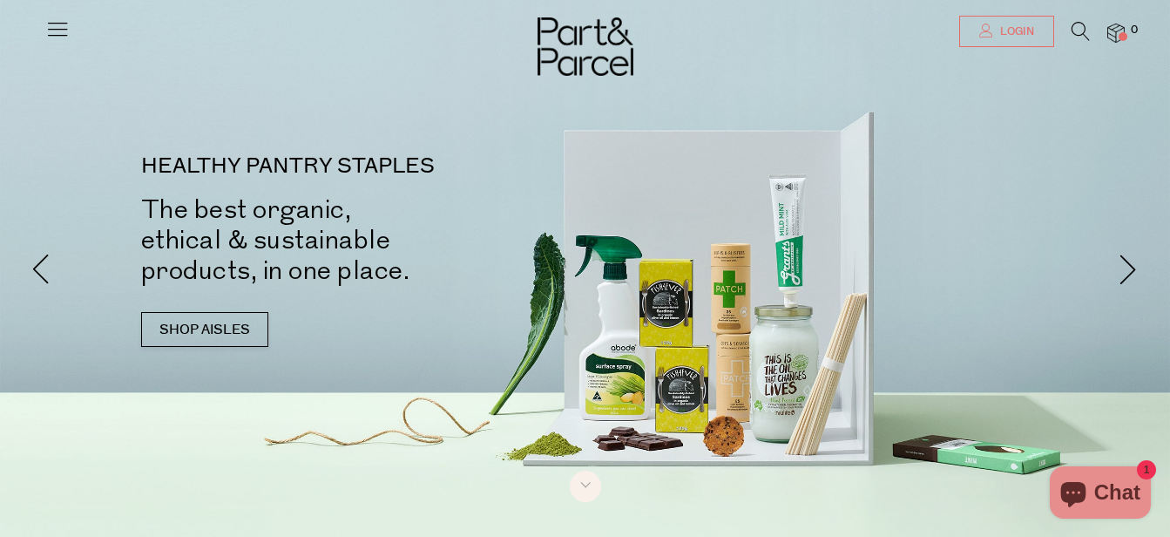
click at [980, 23] on link "Login" at bounding box center [1006, 31] width 95 height 31
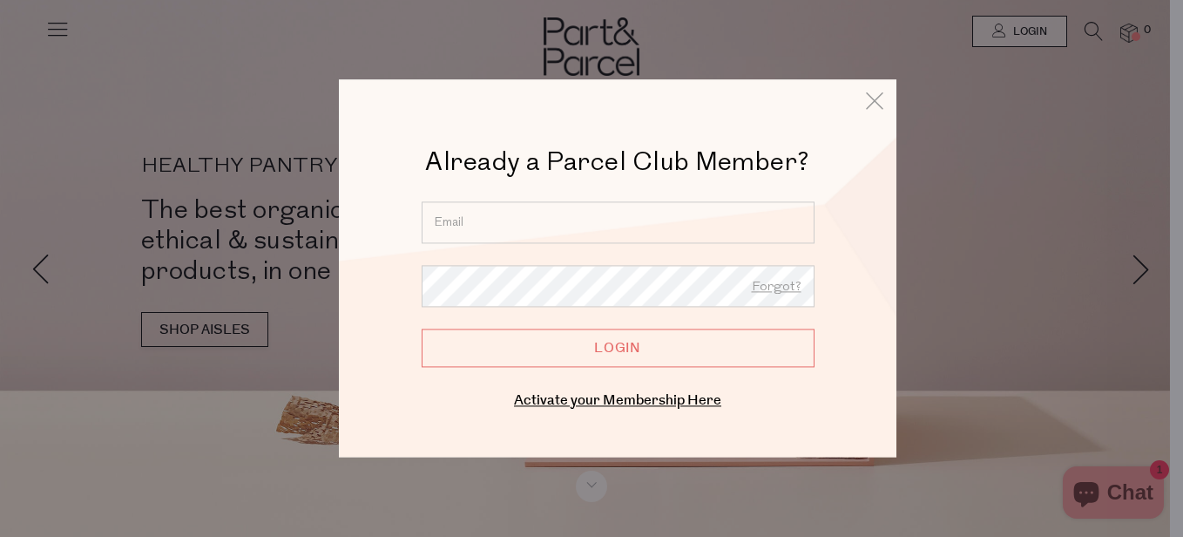
click at [514, 236] on input "email" at bounding box center [618, 222] width 393 height 42
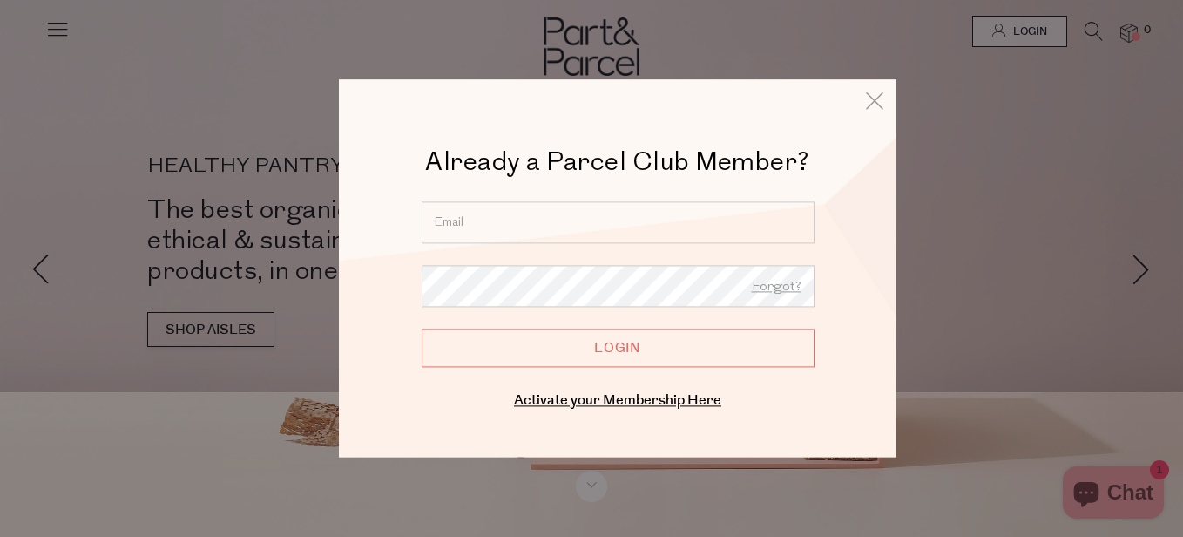
type input "melissa.sarayeldin@hotmail.com"
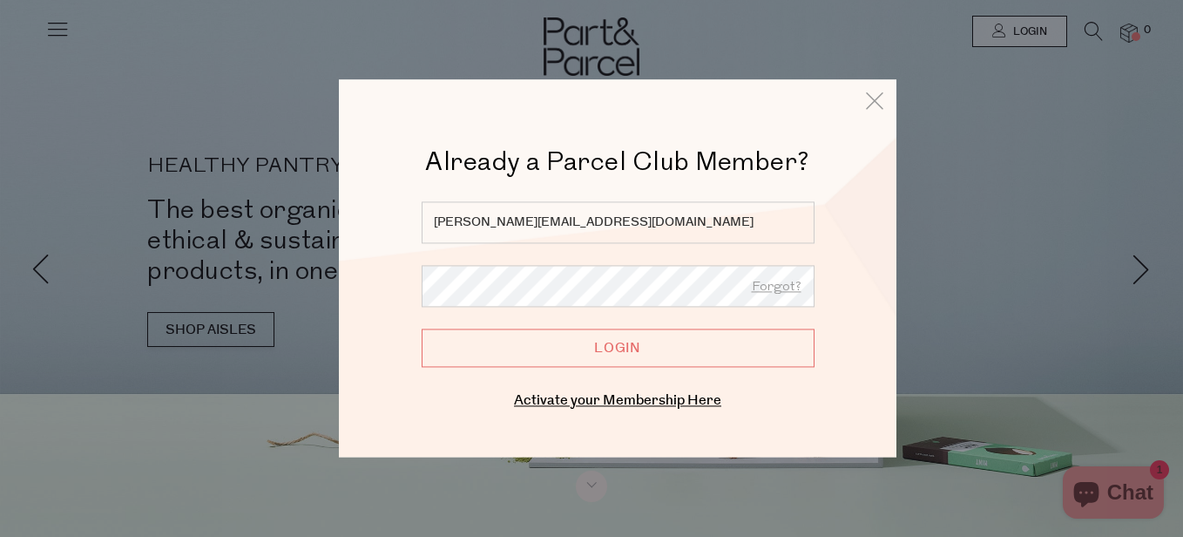
click at [422, 329] on input "Login" at bounding box center [618, 348] width 393 height 38
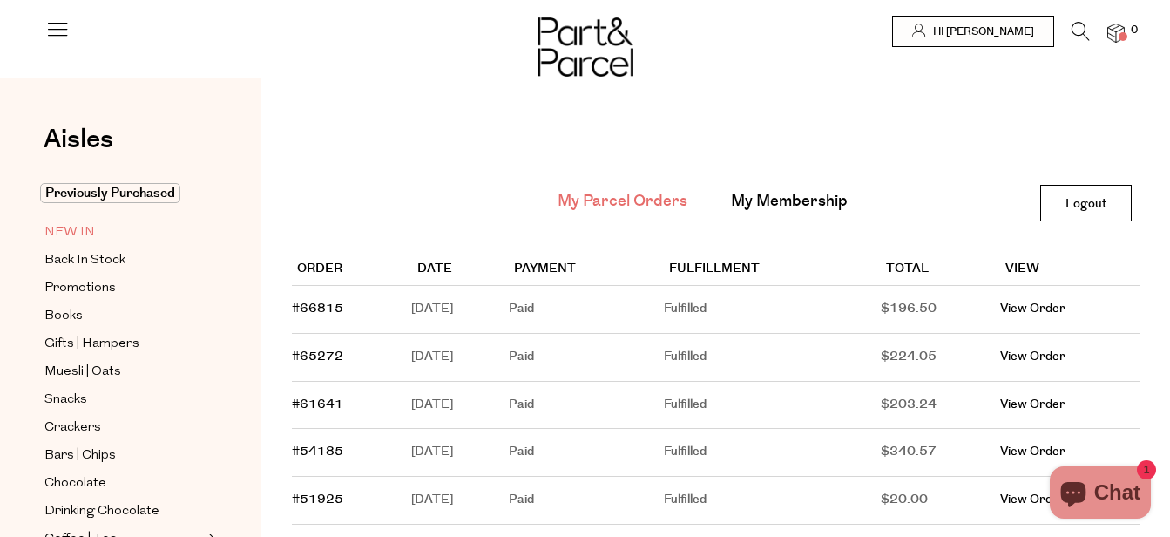
click at [90, 232] on span "NEW IN" at bounding box center [69, 232] width 51 height 21
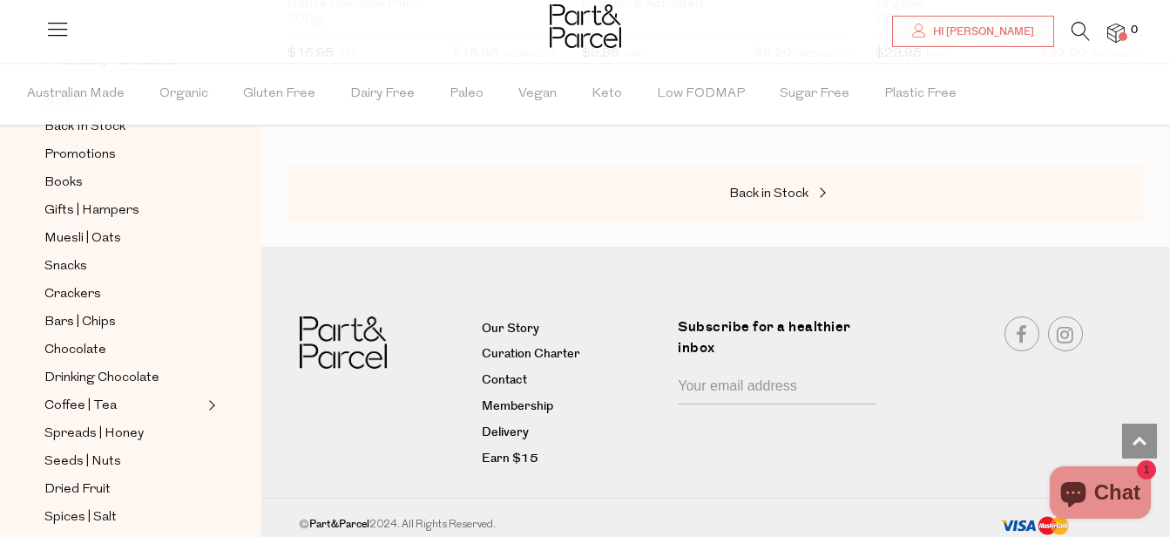
scroll to position [4166, 0]
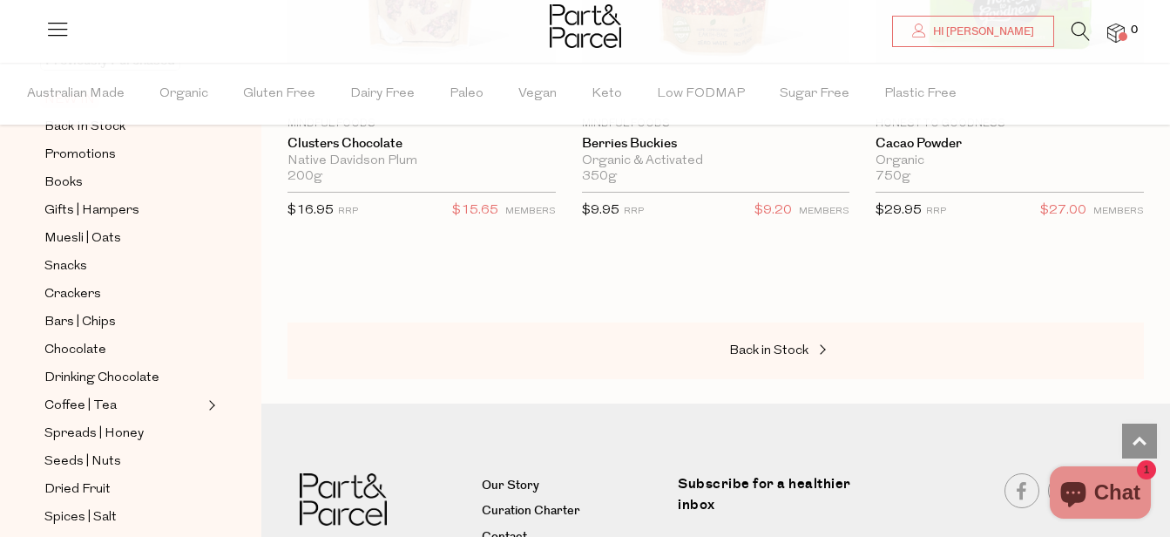
drag, startPoint x: 411, startPoint y: 50, endPoint x: 788, endPoint y: 3, distance: 379.3
click at [788, 3] on div at bounding box center [585, 28] width 1170 height 57
click at [1074, 29] on icon at bounding box center [1081, 31] width 18 height 19
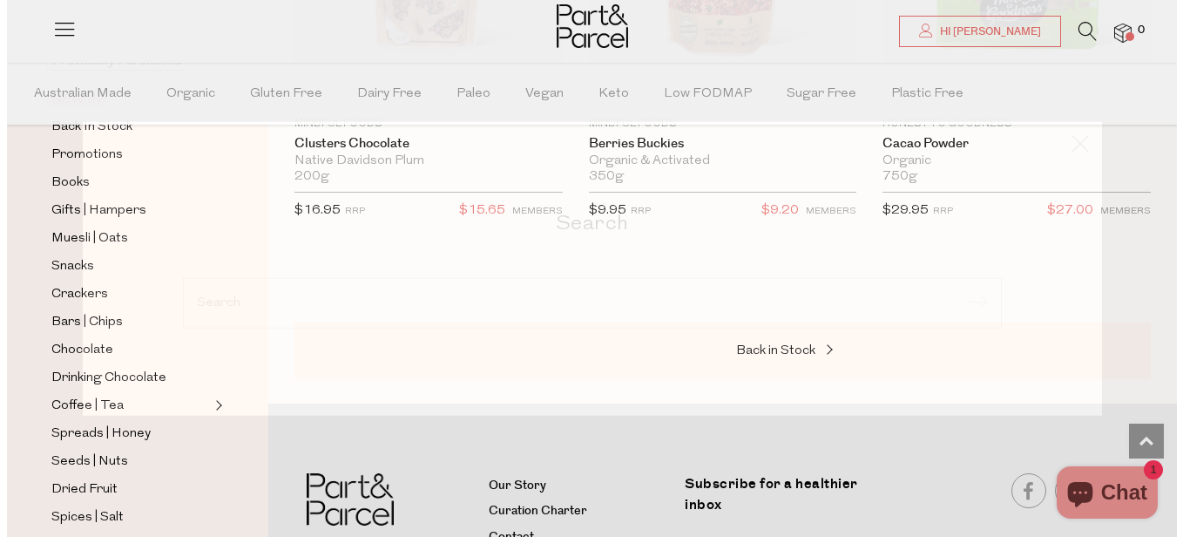
scroll to position [4207, 0]
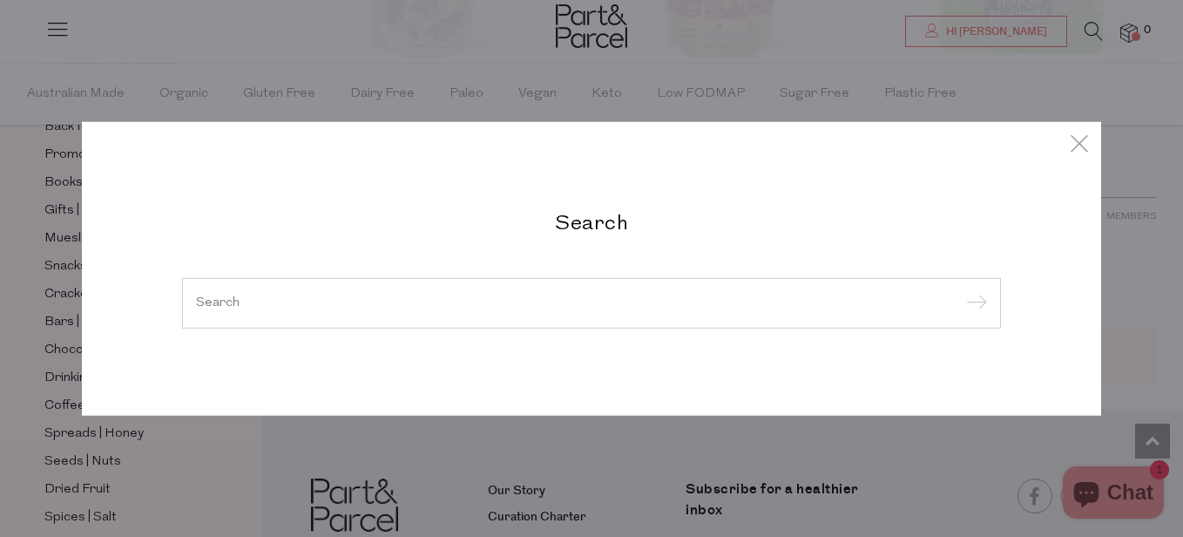
click at [619, 318] on div at bounding box center [591, 303] width 819 height 51
click at [598, 314] on div at bounding box center [591, 303] width 819 height 51
click at [372, 306] on input "search" at bounding box center [591, 302] width 791 height 13
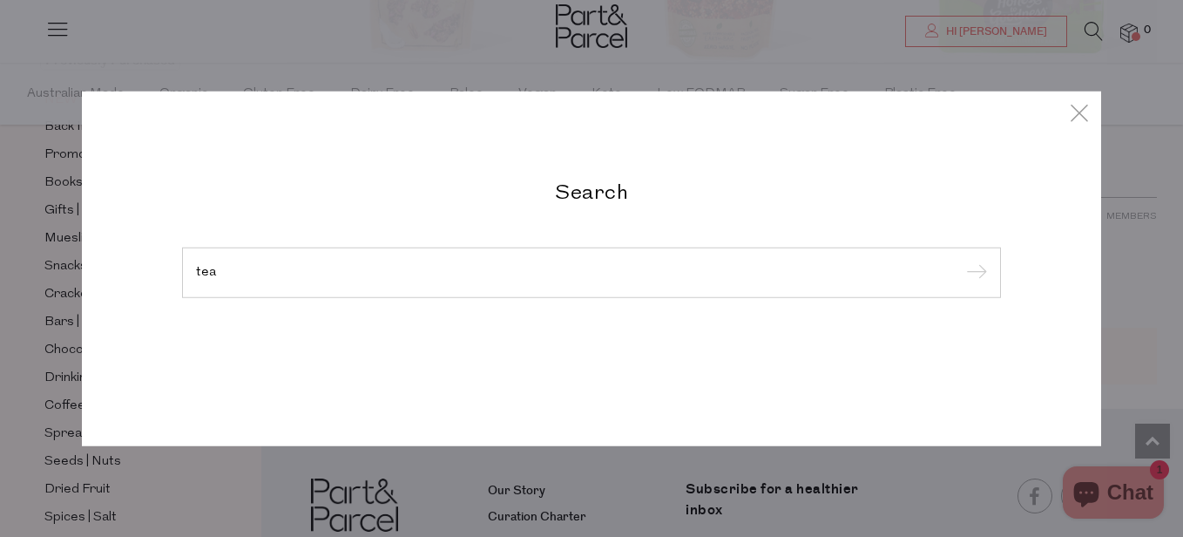
type input "tea"
click at [961, 261] on input "submit" at bounding box center [974, 274] width 26 height 26
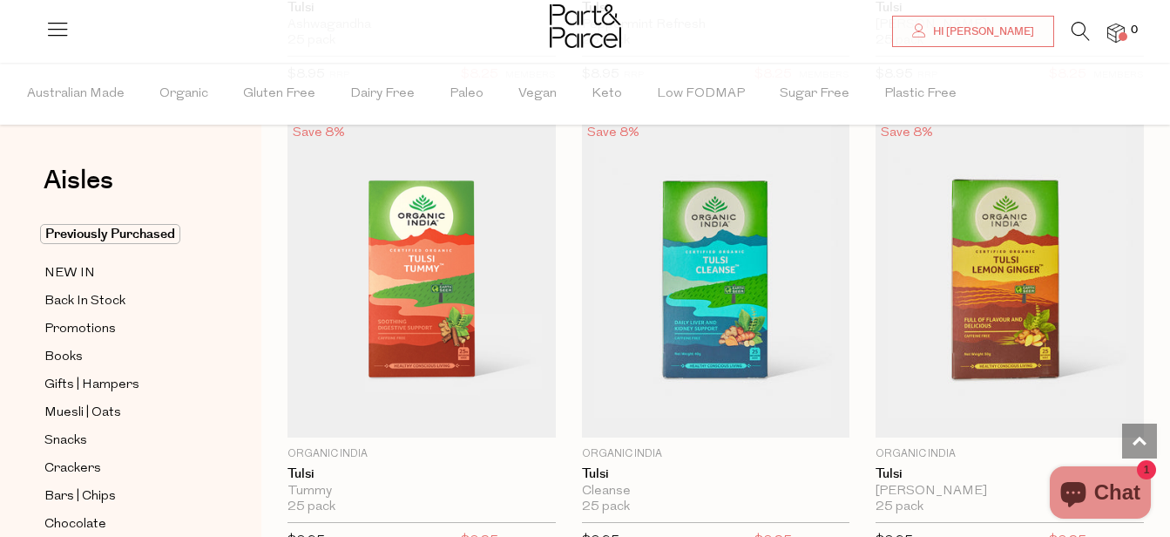
scroll to position [6160, 0]
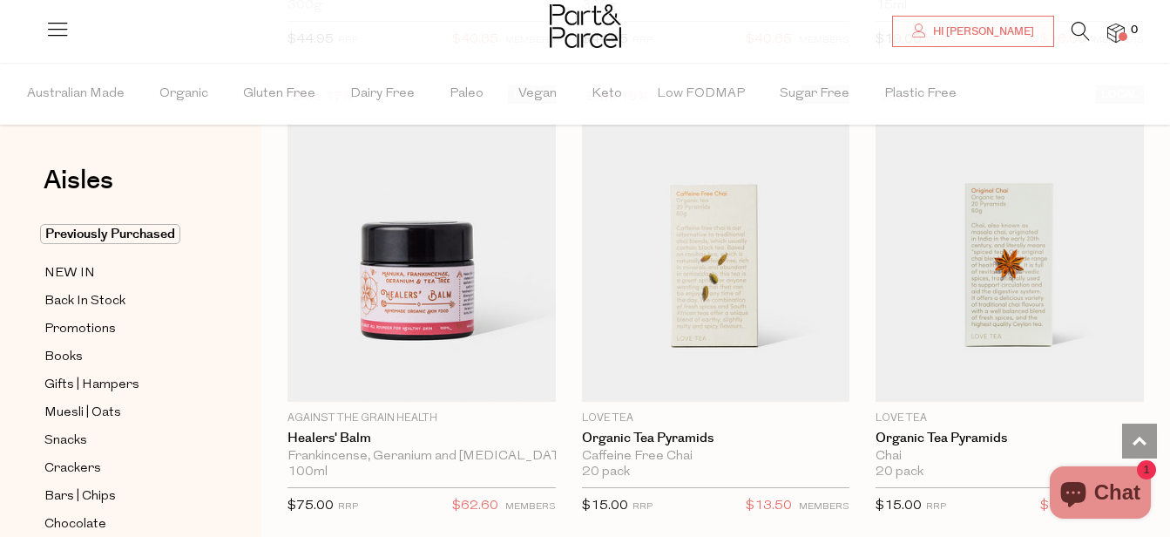
scroll to position [15028, 0]
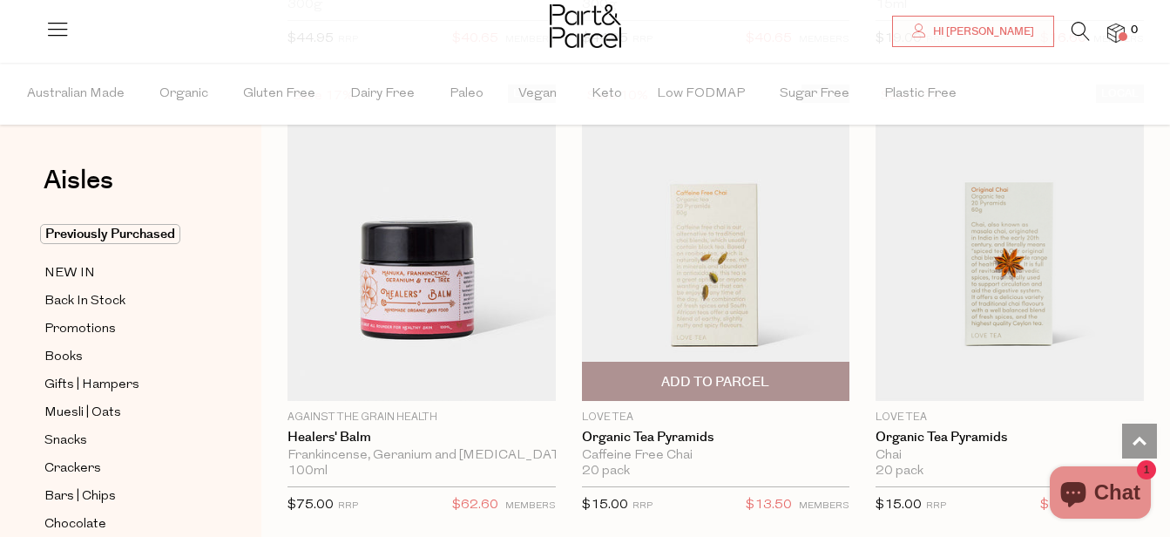
click at [715, 373] on span "Add To Parcel" at bounding box center [715, 382] width 108 height 18
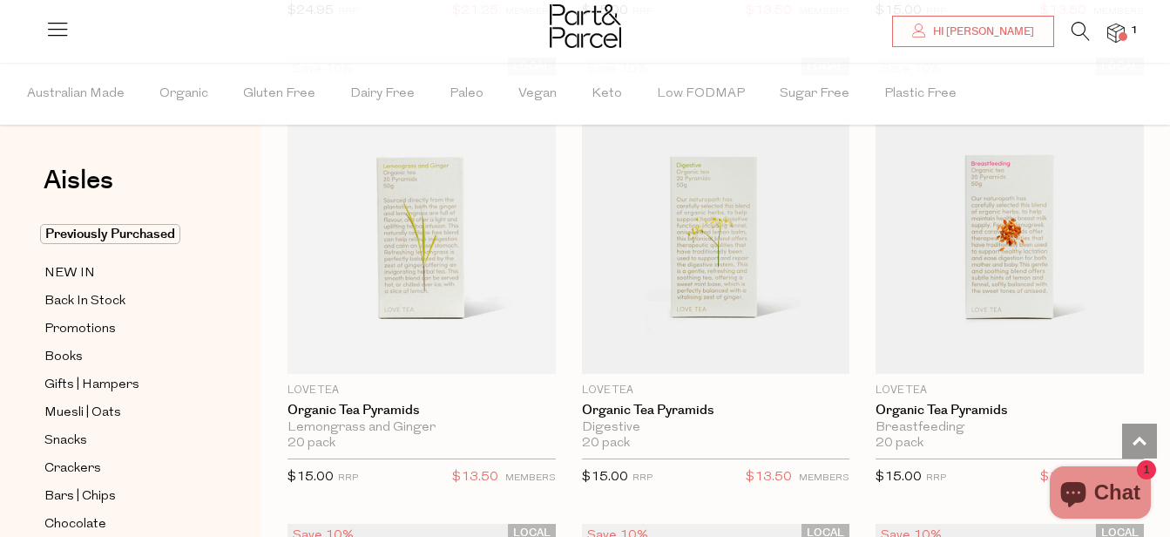
scroll to position [18320, 0]
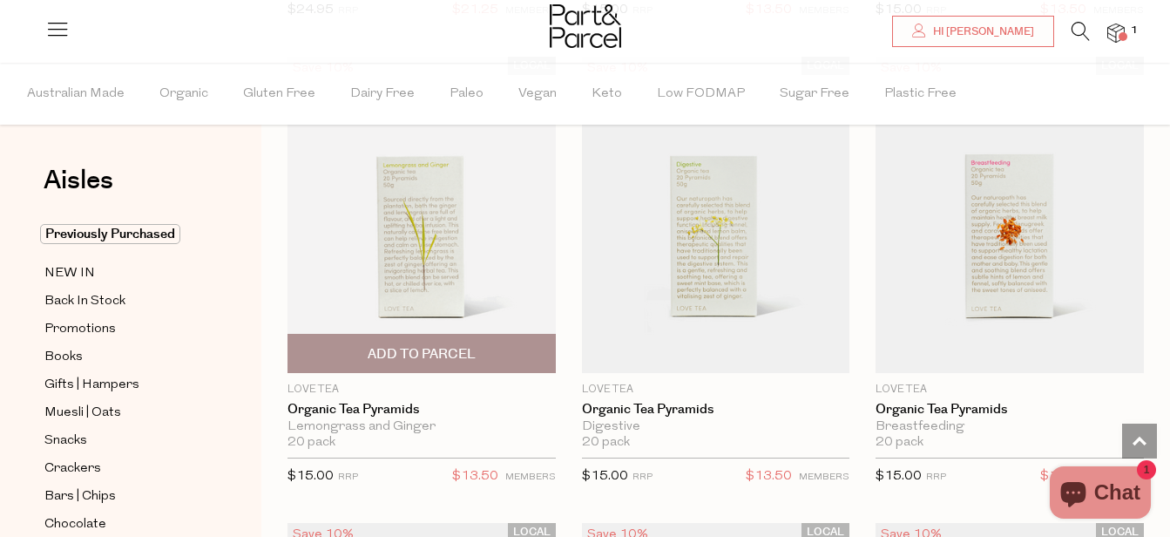
click at [462, 335] on span "Add To Parcel" at bounding box center [422, 353] width 258 height 37
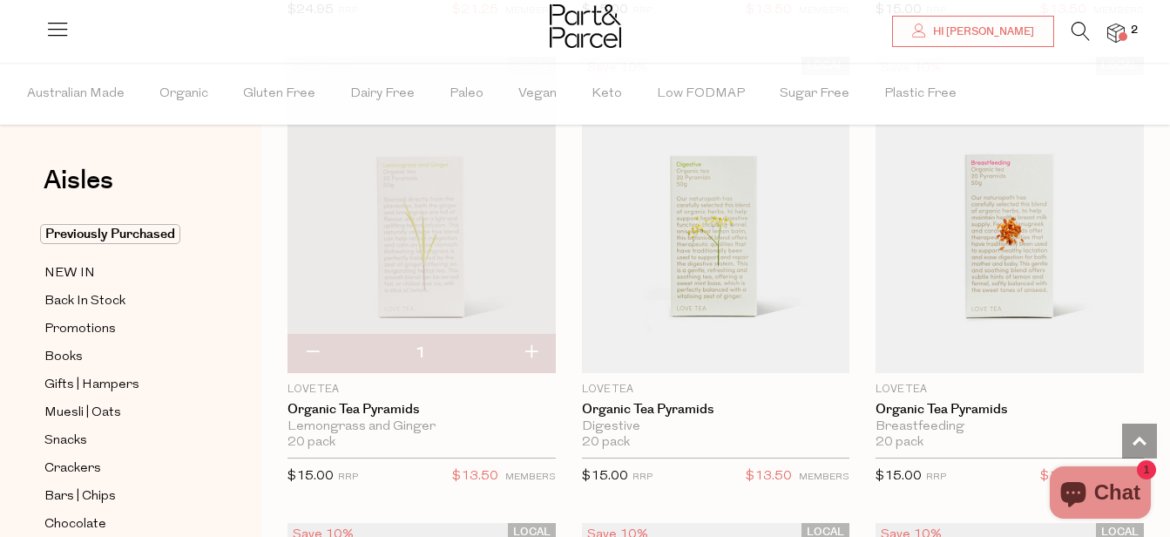
click at [537, 334] on button "button" at bounding box center [531, 353] width 50 height 38
type input "2"
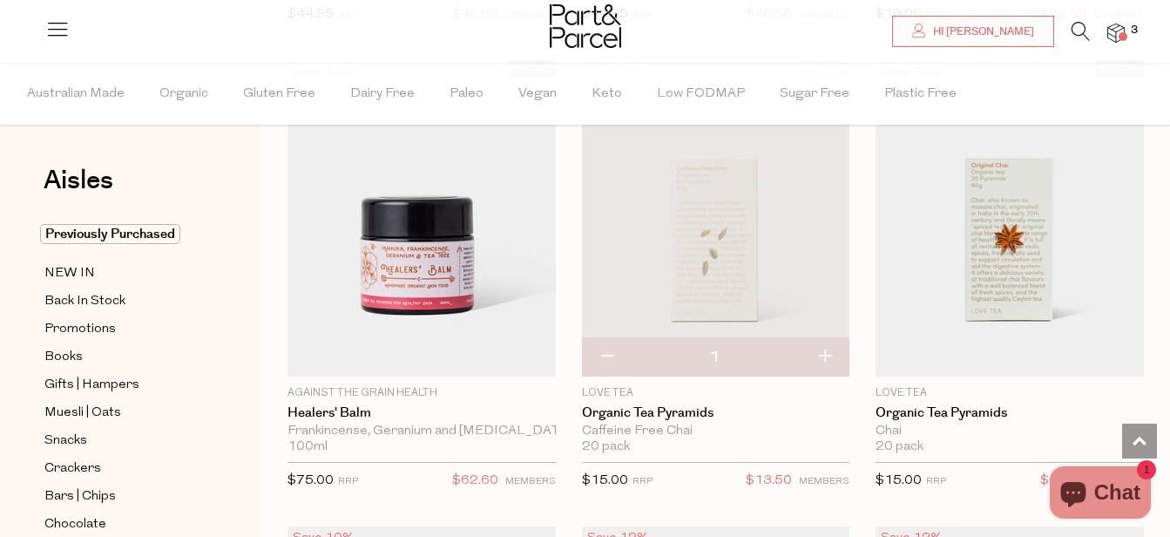
scroll to position [15054, 0]
click at [821, 337] on button "button" at bounding box center [825, 356] width 50 height 38
type input "2"
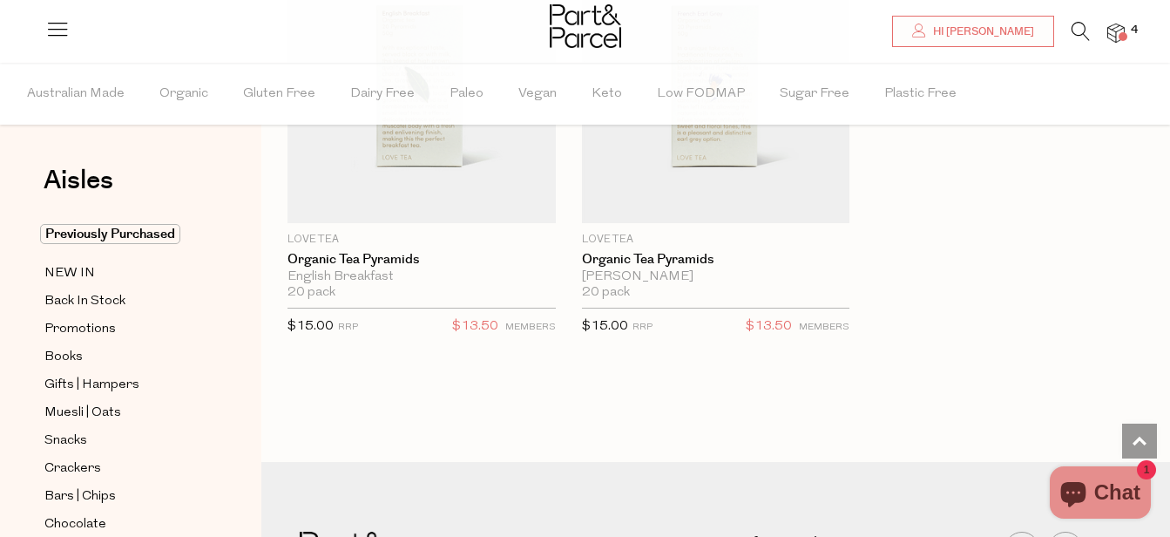
scroll to position [19489, 0]
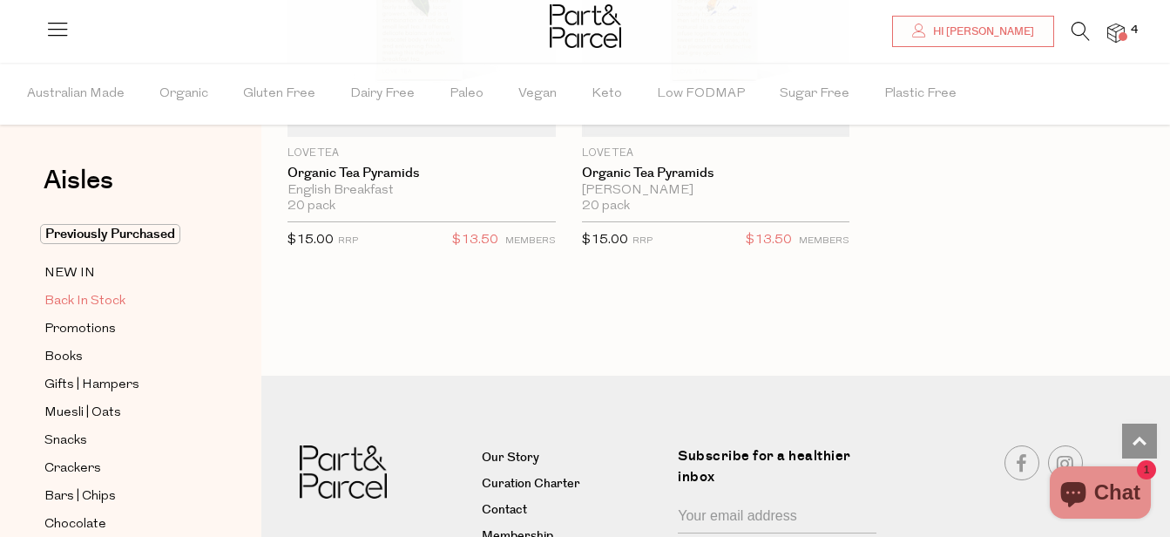
click at [124, 295] on span "Back In Stock" at bounding box center [84, 301] width 81 height 21
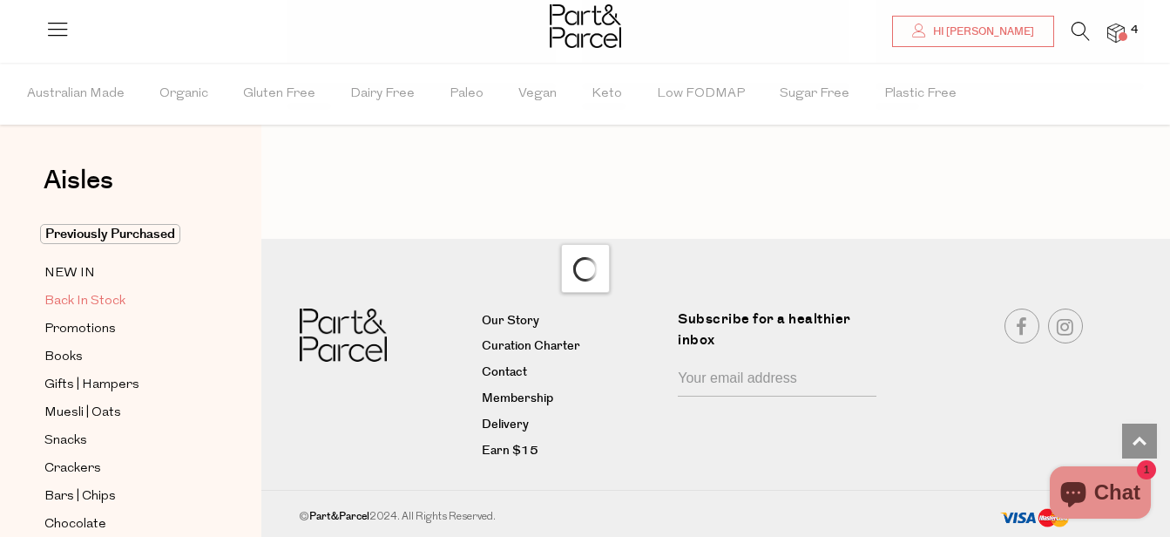
scroll to position [2320, 0]
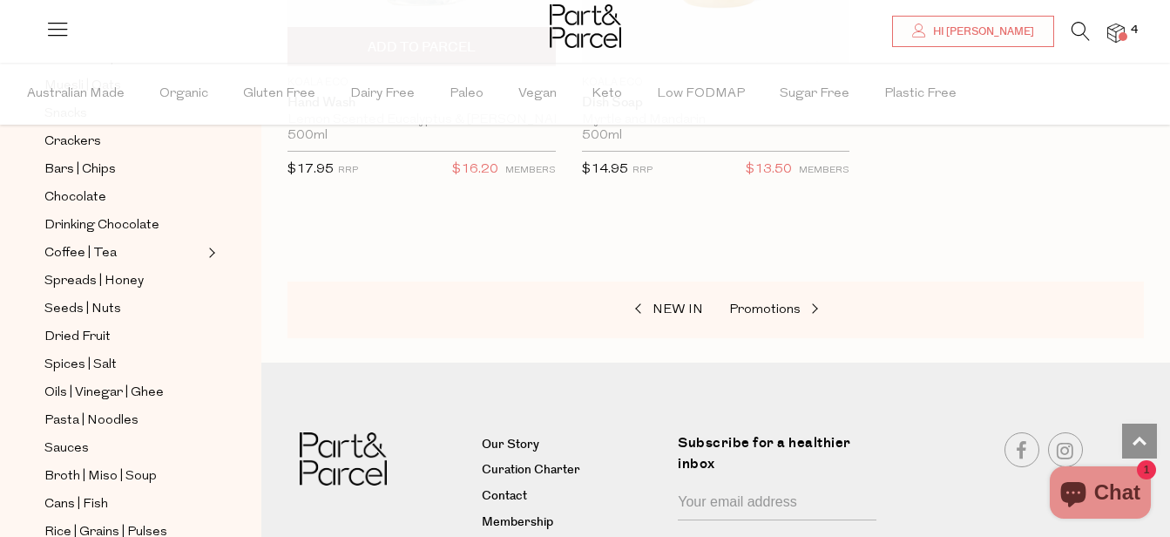
scroll to position [1413, 0]
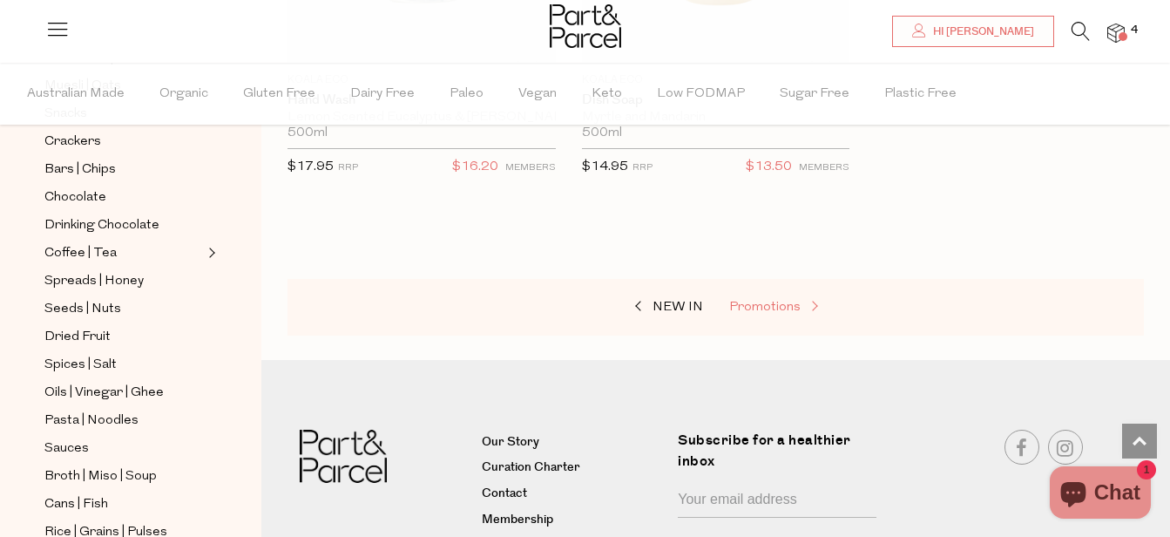
click at [782, 301] on span "Promotions" at bounding box center [764, 307] width 71 height 13
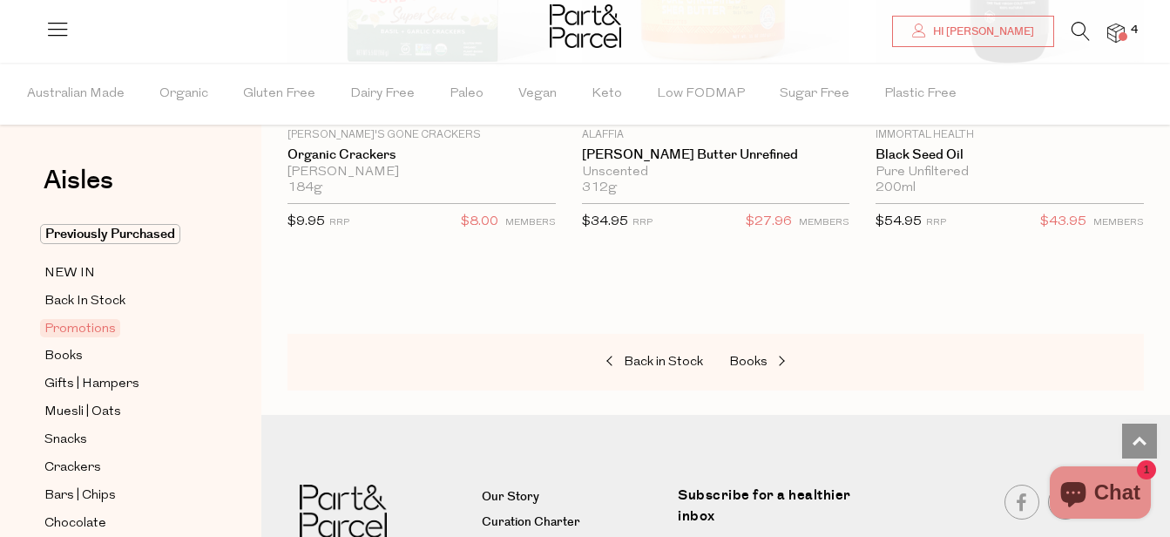
scroll to position [1531, 0]
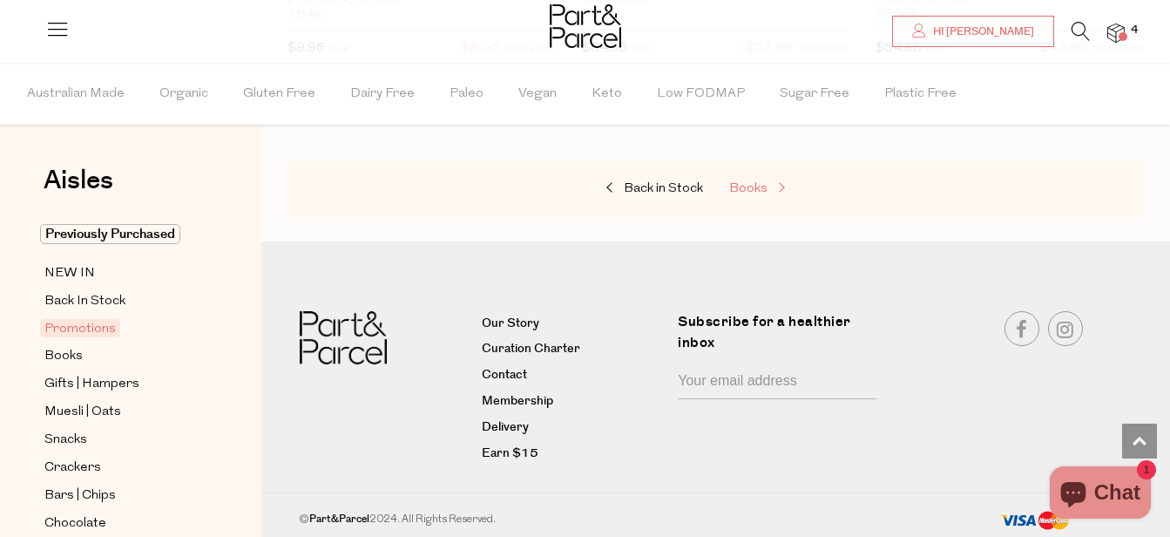
click at [760, 188] on span "Books" at bounding box center [748, 188] width 38 height 13
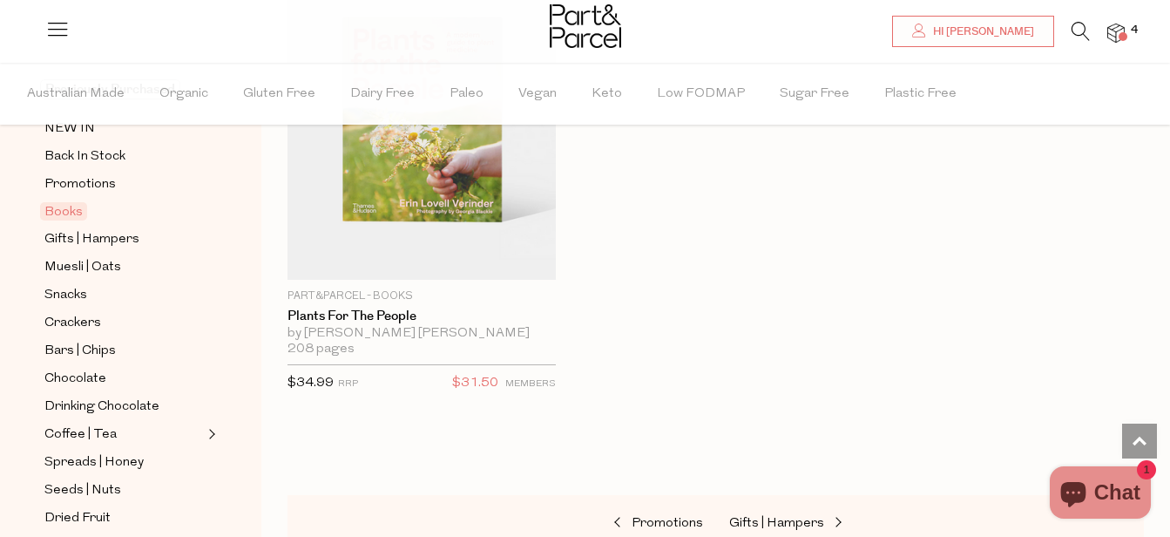
scroll to position [1779, 0]
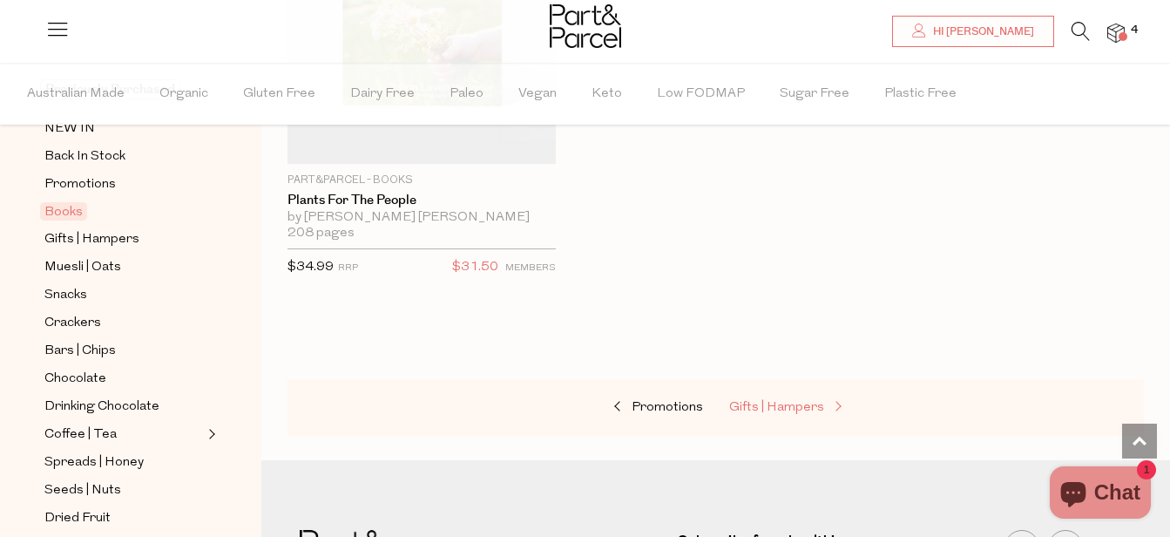
click at [740, 401] on span "Gifts | Hampers" at bounding box center [776, 407] width 95 height 13
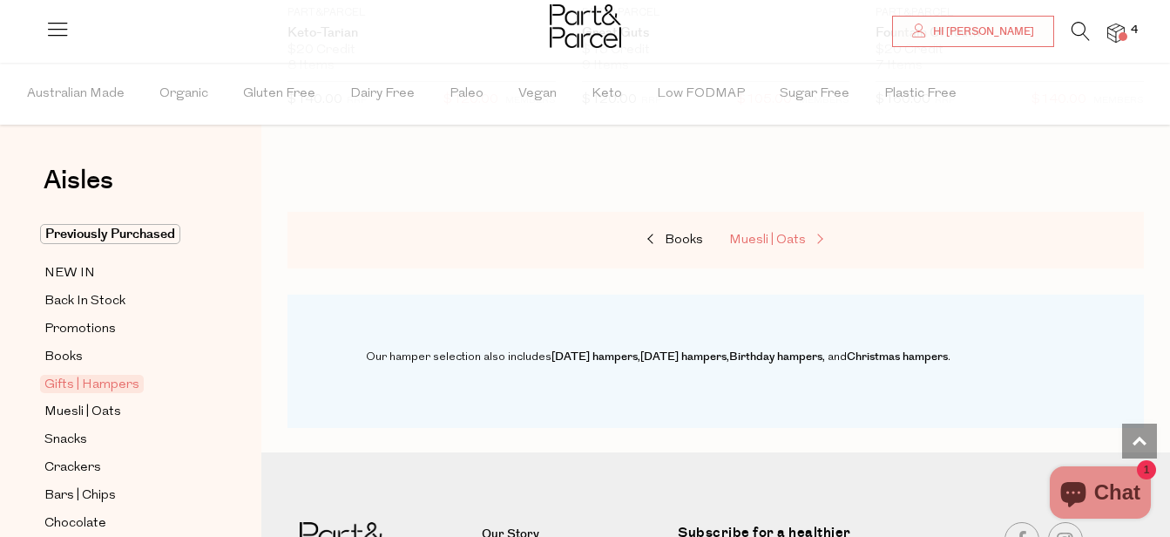
click at [776, 248] on link "Muesli | Oats" at bounding box center [816, 240] width 174 height 23
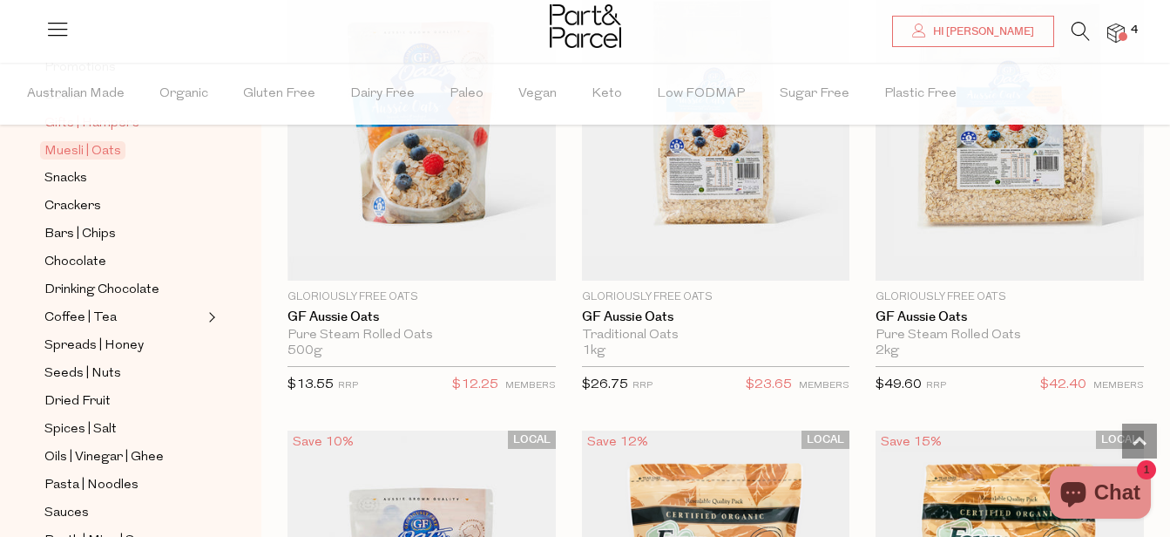
scroll to position [262, 0]
click at [98, 418] on span "Spices | Salt" at bounding box center [80, 428] width 72 height 21
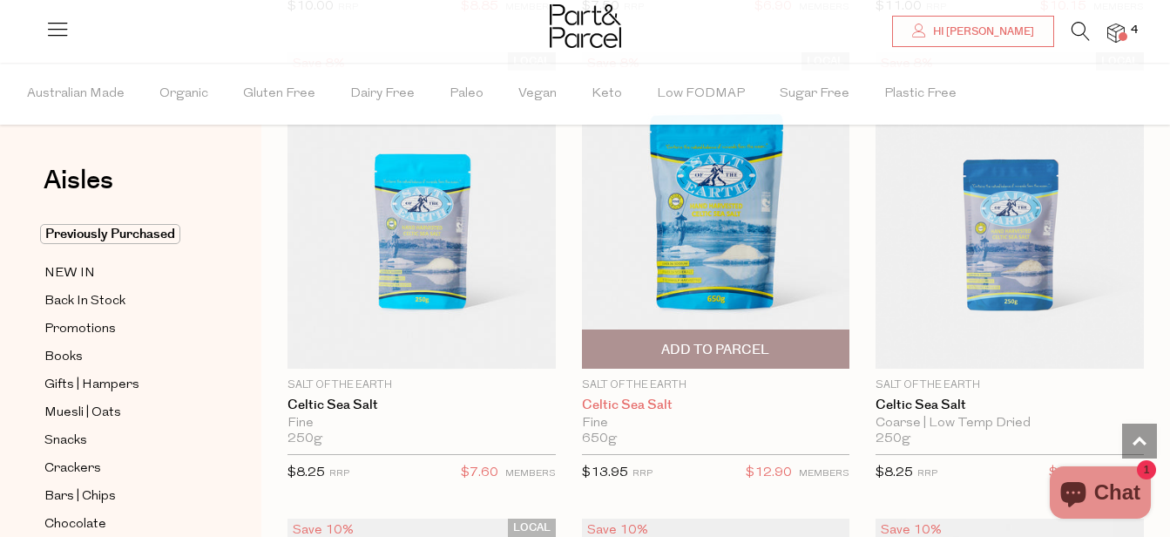
scroll to position [1130, 0]
click at [725, 356] on span "Add To Parcel" at bounding box center [715, 349] width 108 height 18
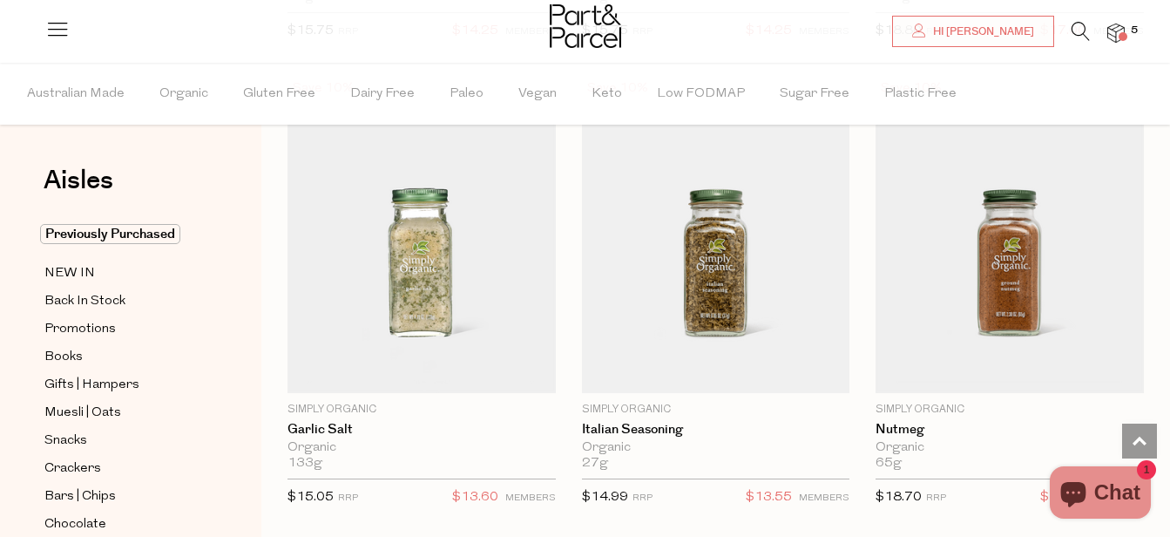
scroll to position [3902, 0]
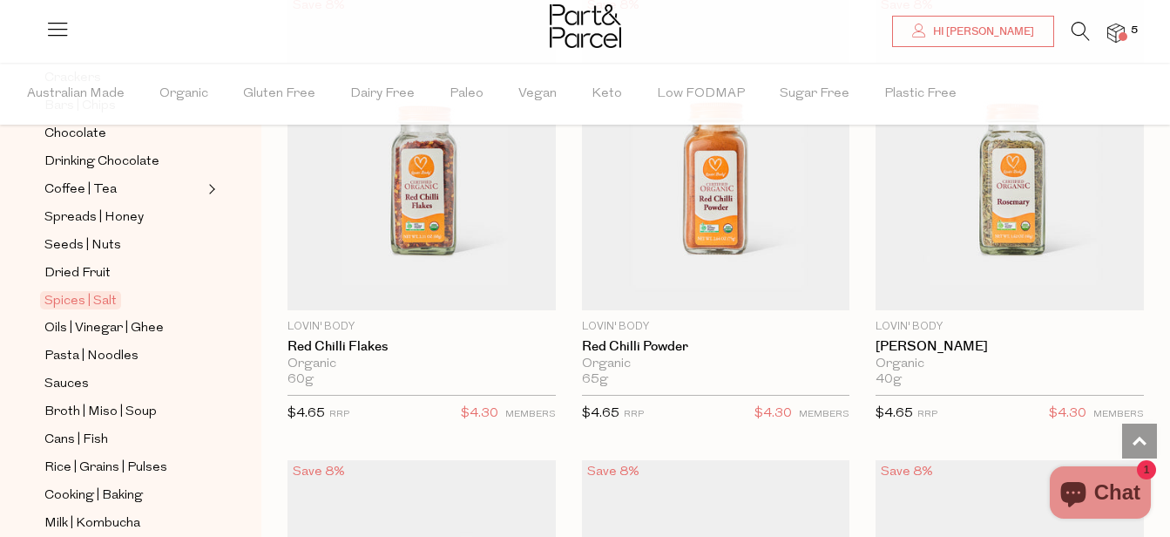
scroll to position [391, 0]
click at [98, 345] on span "Pasta | Noodles" at bounding box center [91, 355] width 94 height 21
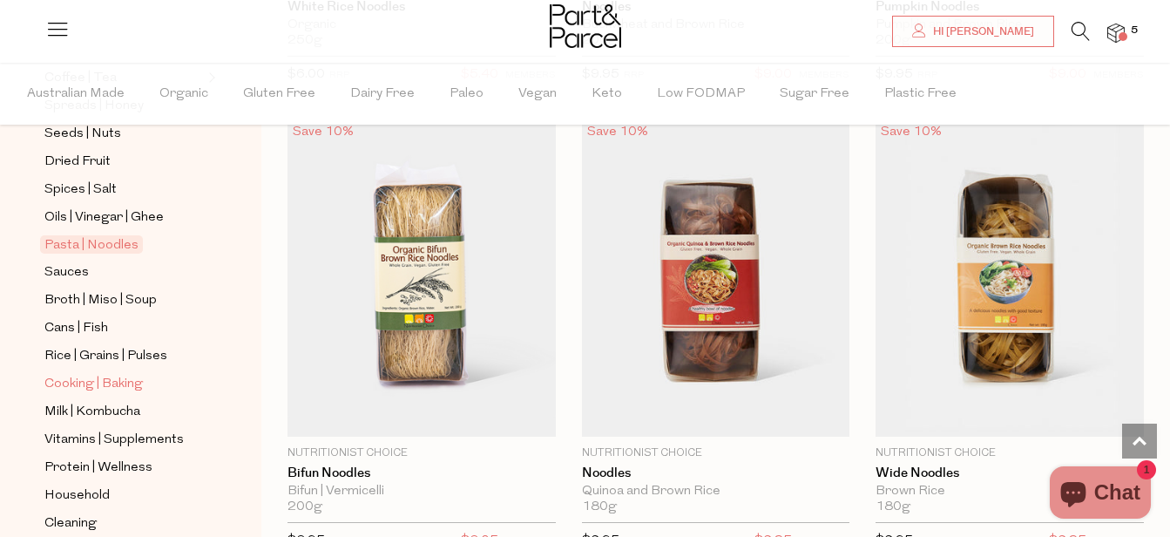
scroll to position [660, 0]
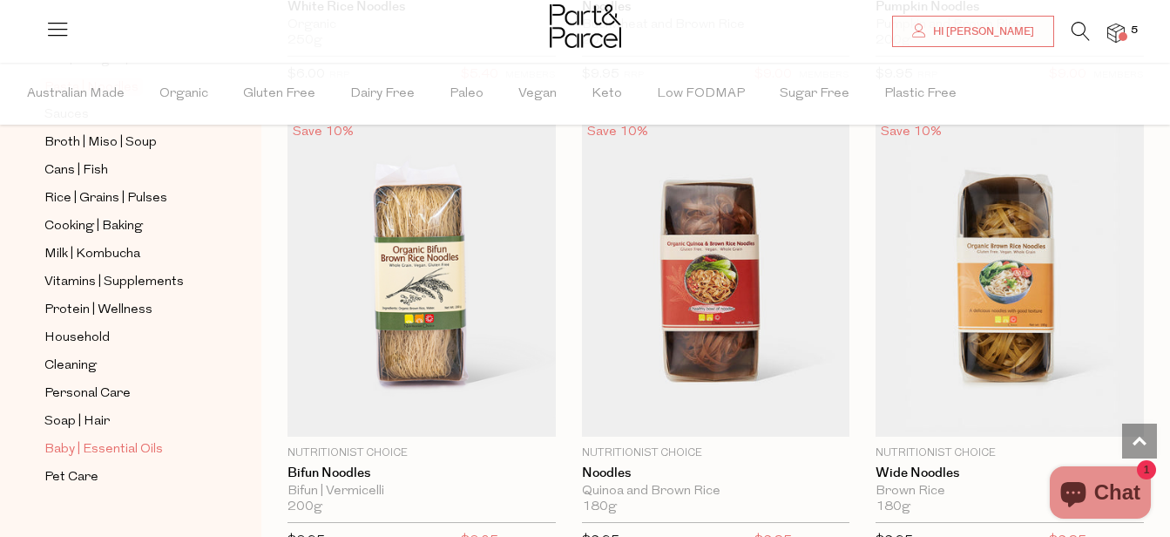
click at [88, 439] on span "Baby | Essential Oils" at bounding box center [103, 449] width 119 height 21
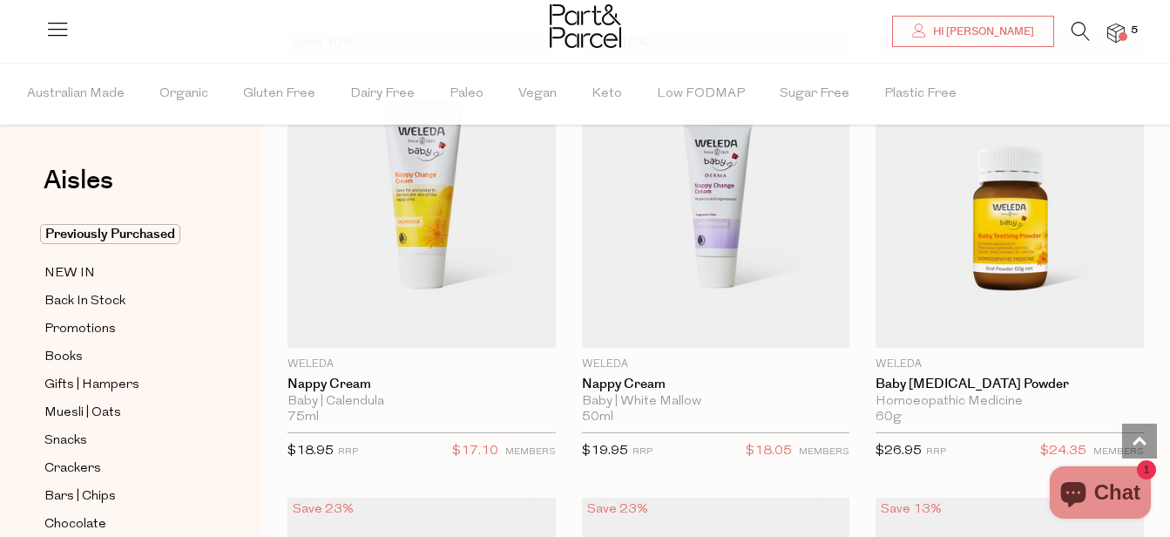
scroll to position [1129, 0]
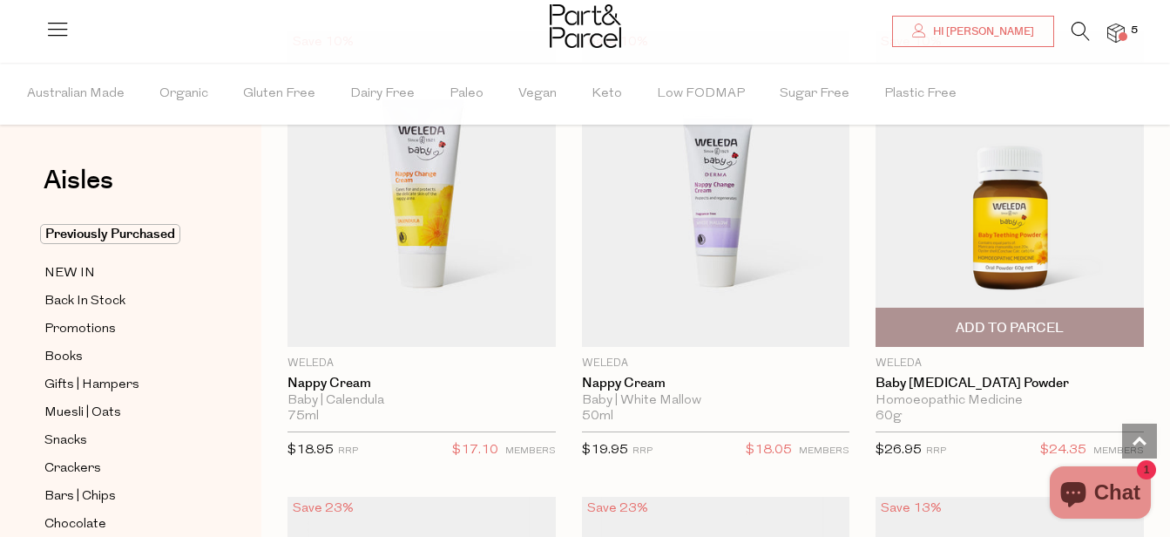
click at [1023, 319] on span "Add To Parcel" at bounding box center [1010, 328] width 108 height 18
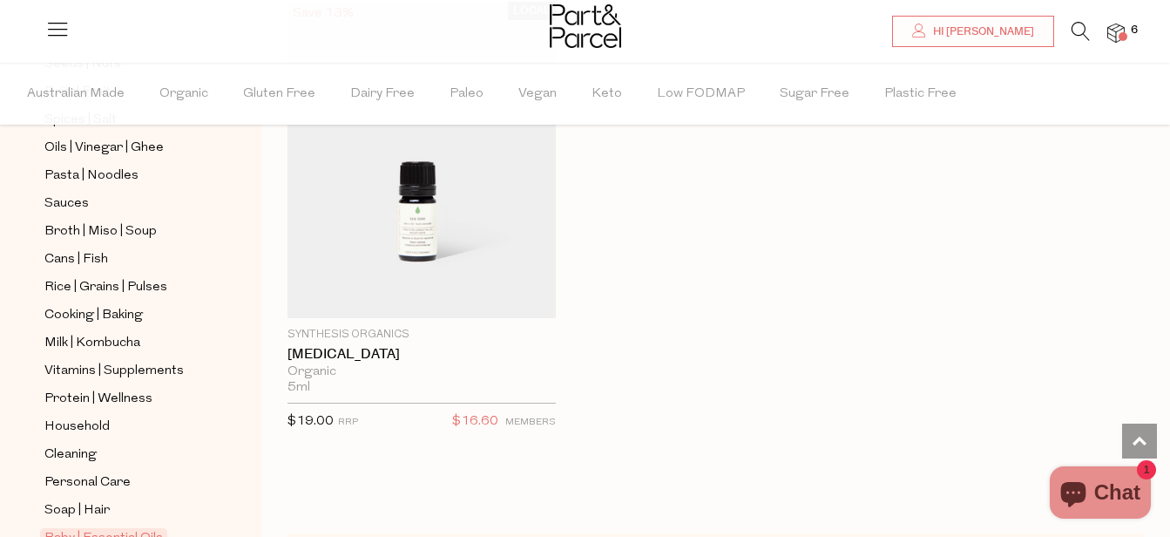
scroll to position [660, 0]
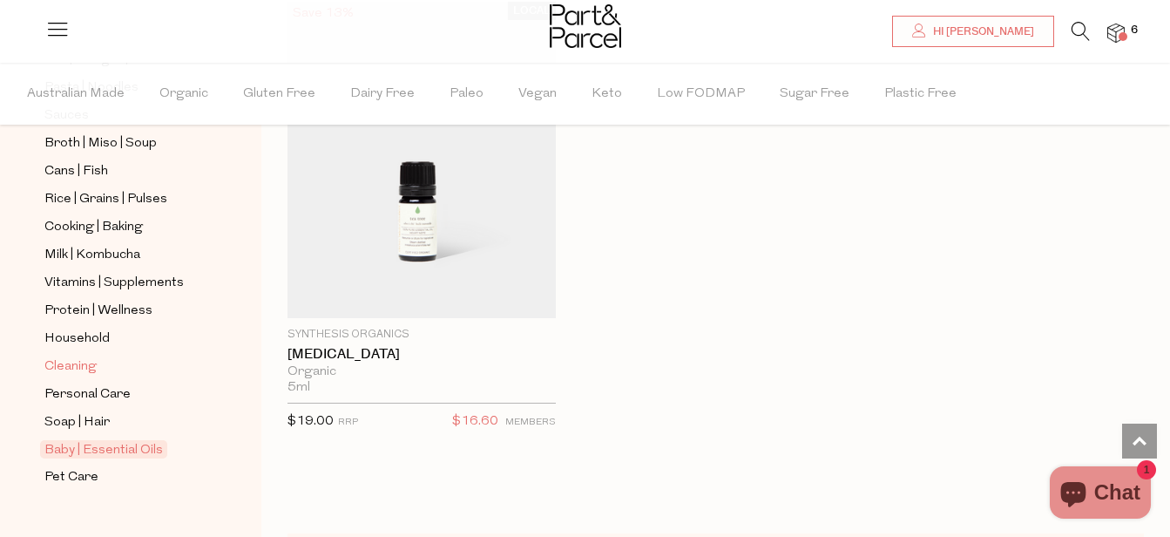
click at [78, 356] on span "Cleaning" at bounding box center [70, 366] width 52 height 21
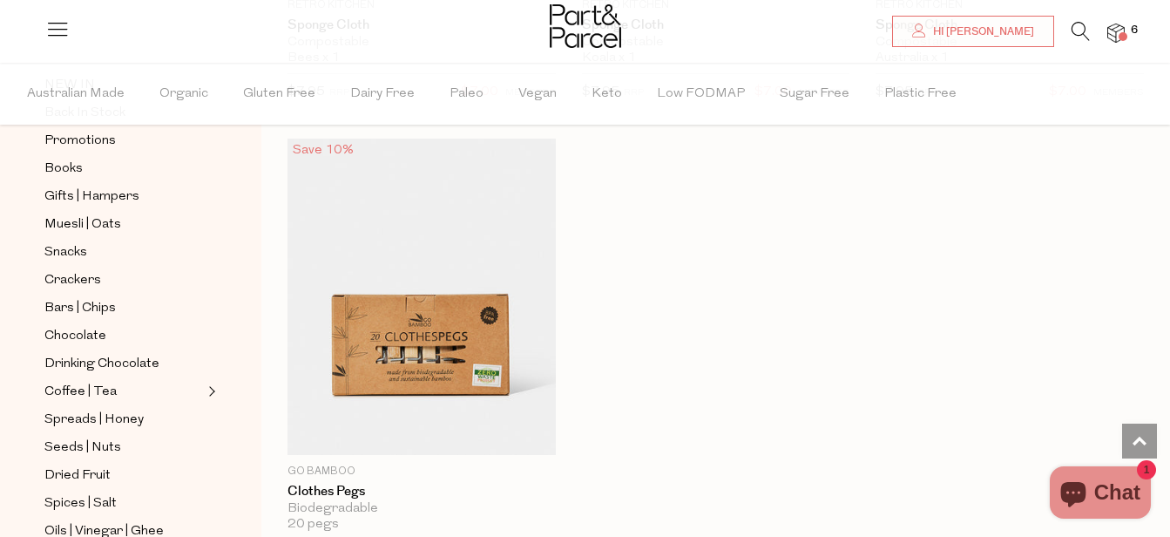
scroll to position [1955, 0]
click at [110, 417] on span "Spreads | Honey" at bounding box center [93, 420] width 99 height 21
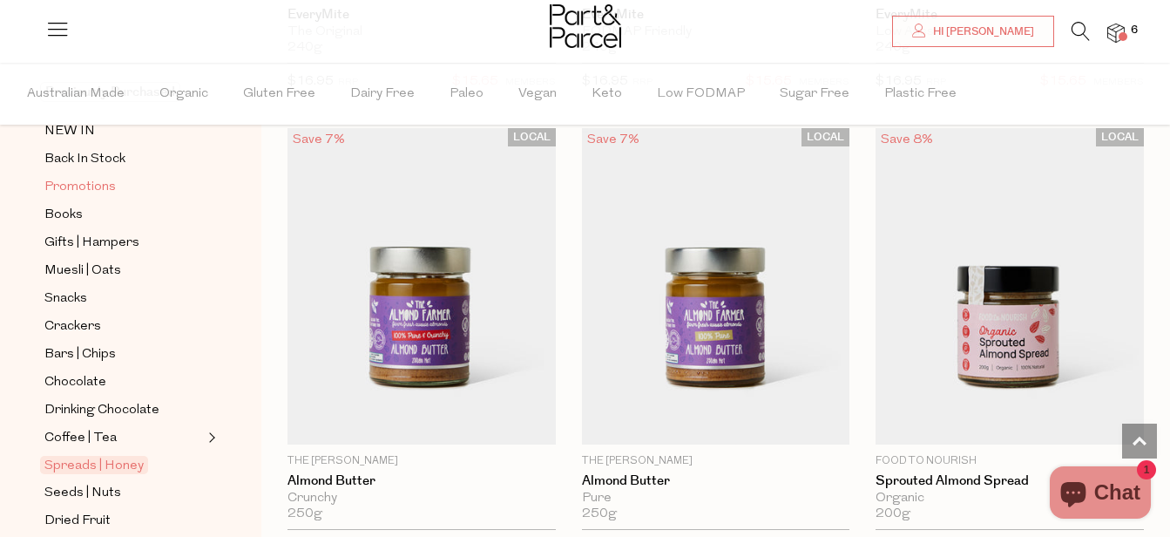
scroll to position [143, 0]
click at [69, 295] on span "Snacks" at bounding box center [65, 298] width 43 height 21
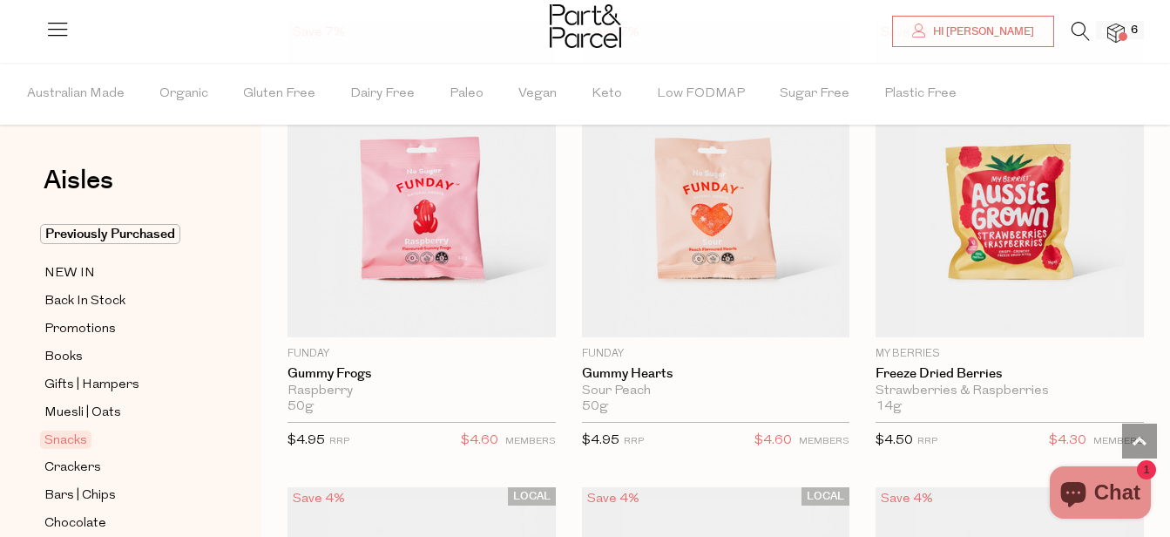
scroll to position [3001, 0]
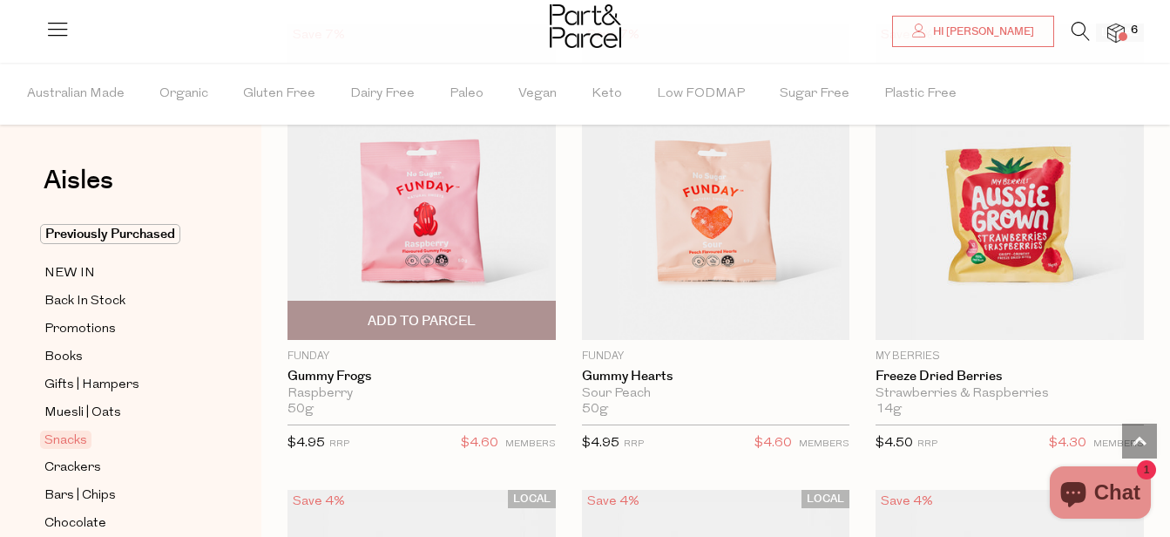
click at [463, 312] on span "Add To Parcel" at bounding box center [422, 321] width 108 height 18
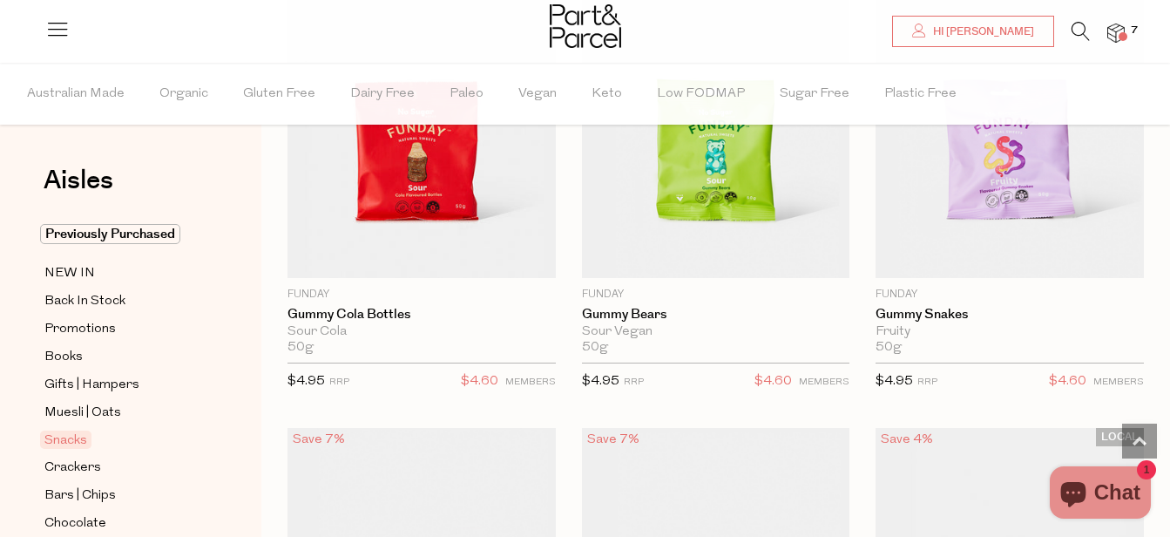
scroll to position [2595, 0]
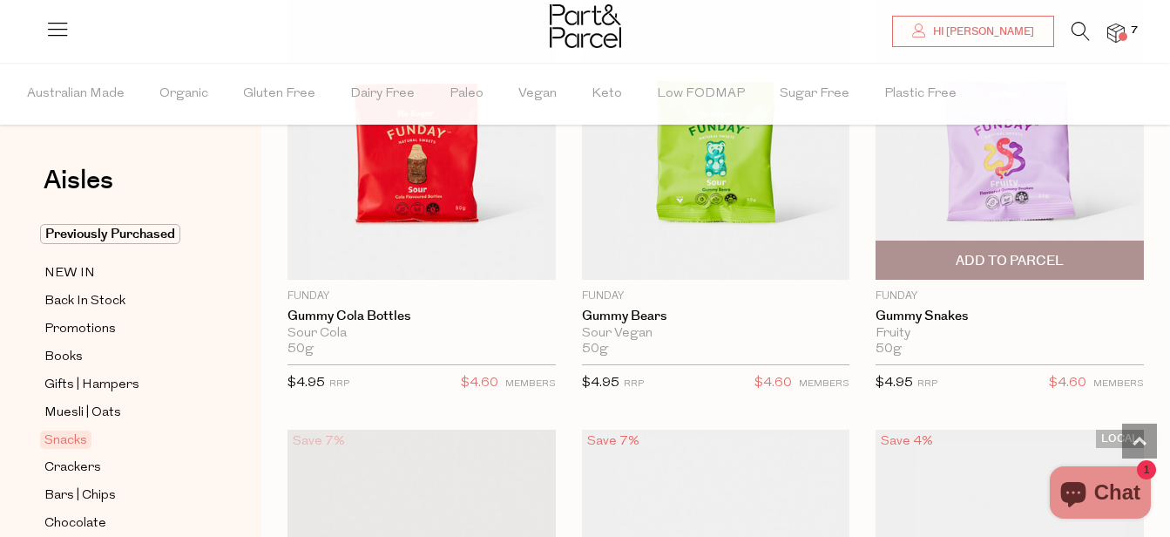
click at [1010, 263] on span "Add To Parcel" at bounding box center [1010, 261] width 108 height 18
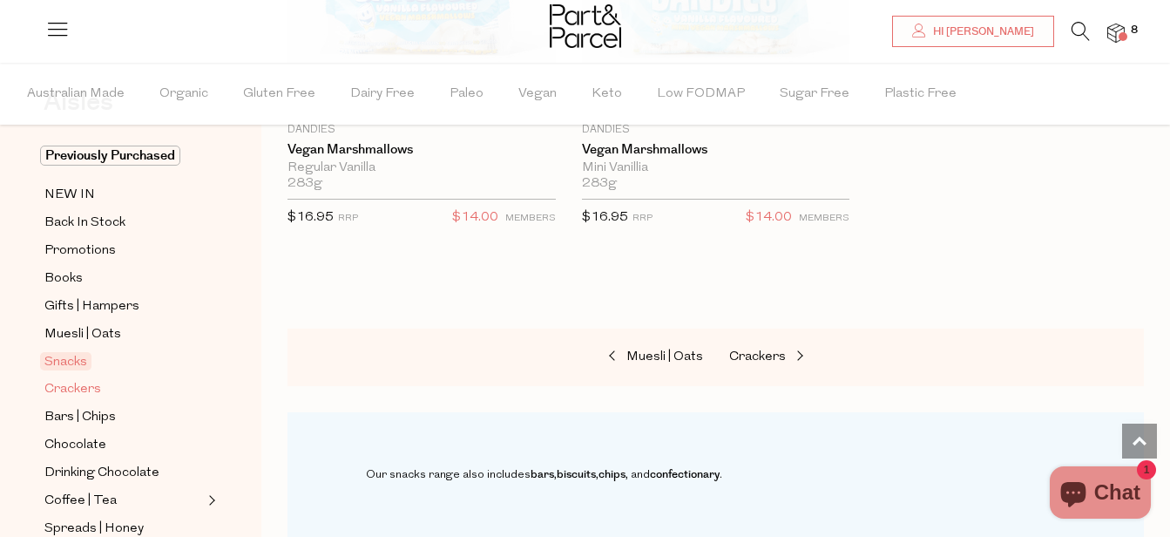
scroll to position [118, 0]
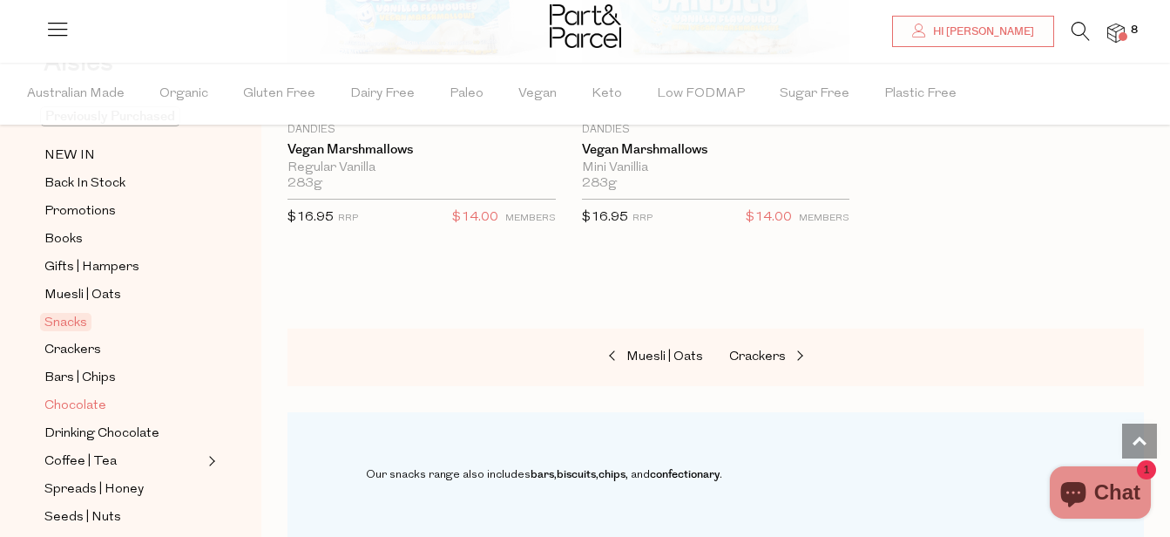
click at [85, 404] on span "Chocolate" at bounding box center [75, 406] width 62 height 21
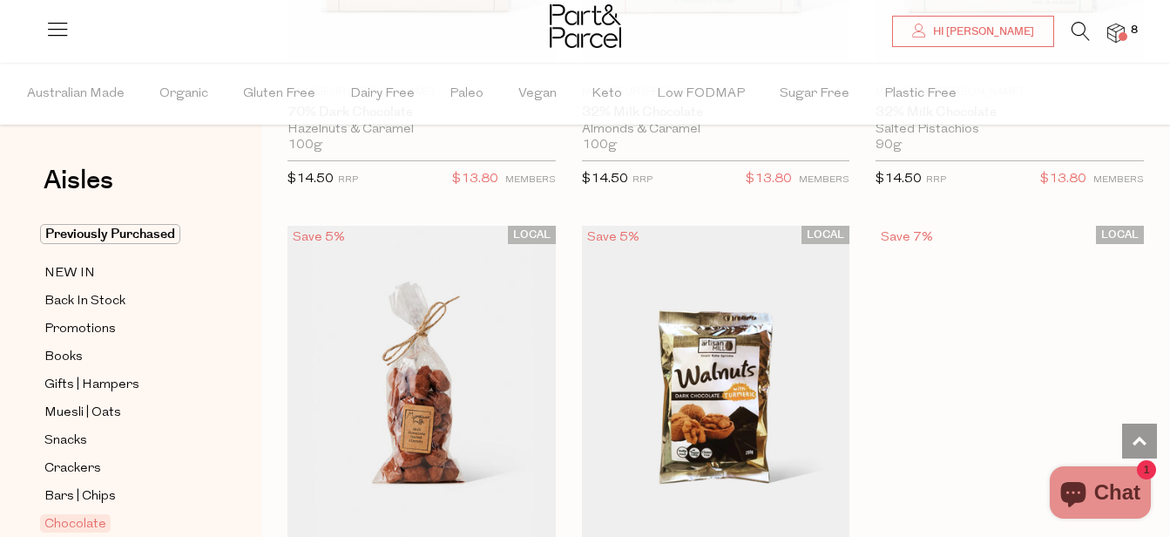
scroll to position [5597, 0]
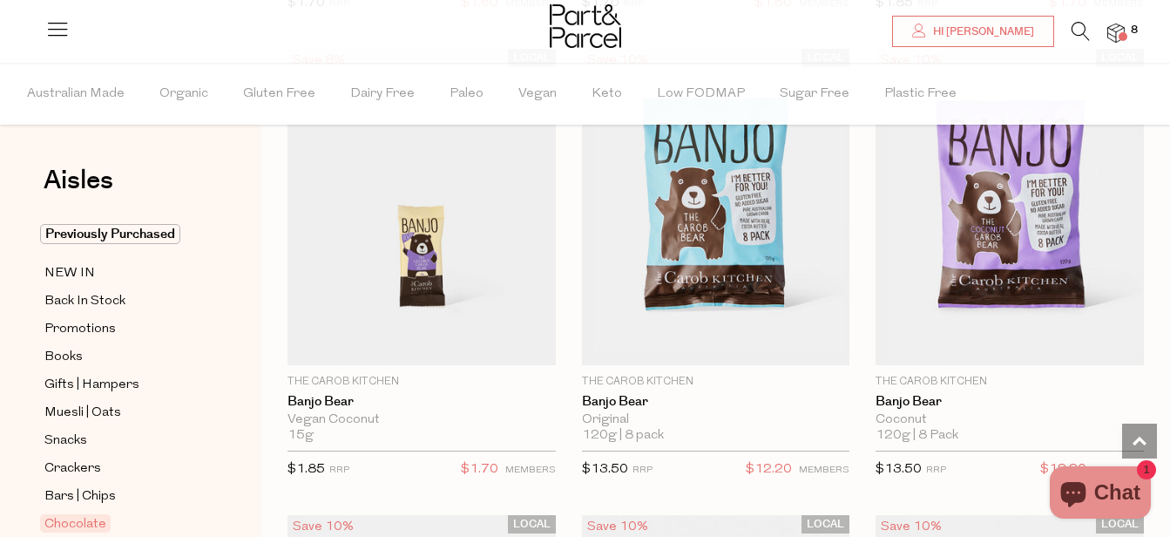
scroll to position [8106, 0]
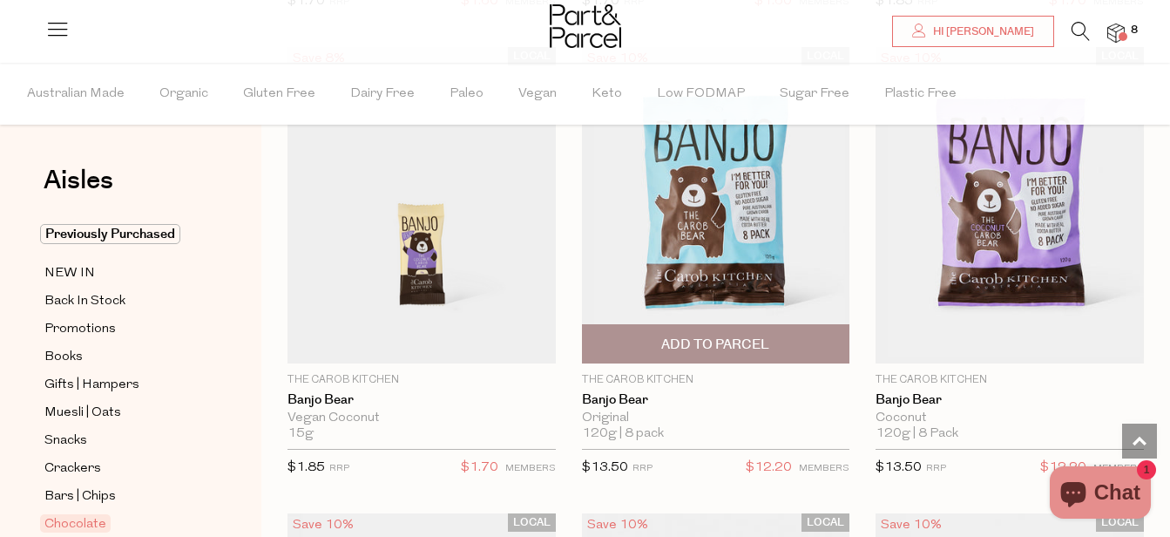
click at [710, 340] on span "Add To Parcel" at bounding box center [716, 343] width 258 height 37
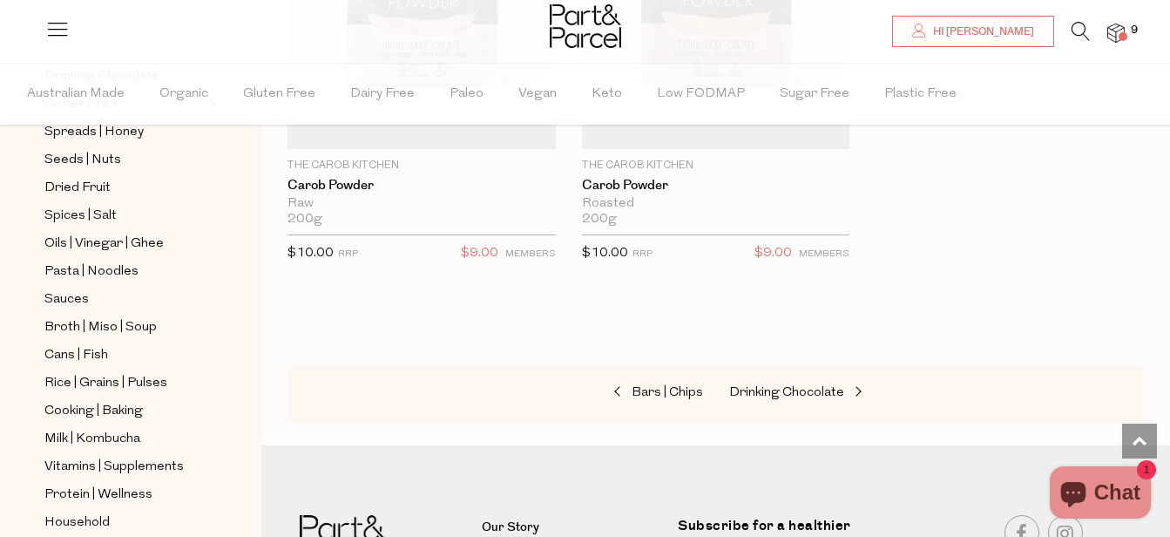
scroll to position [476, 0]
click at [97, 428] on span "Milk | Kombucha" at bounding box center [92, 438] width 96 height 21
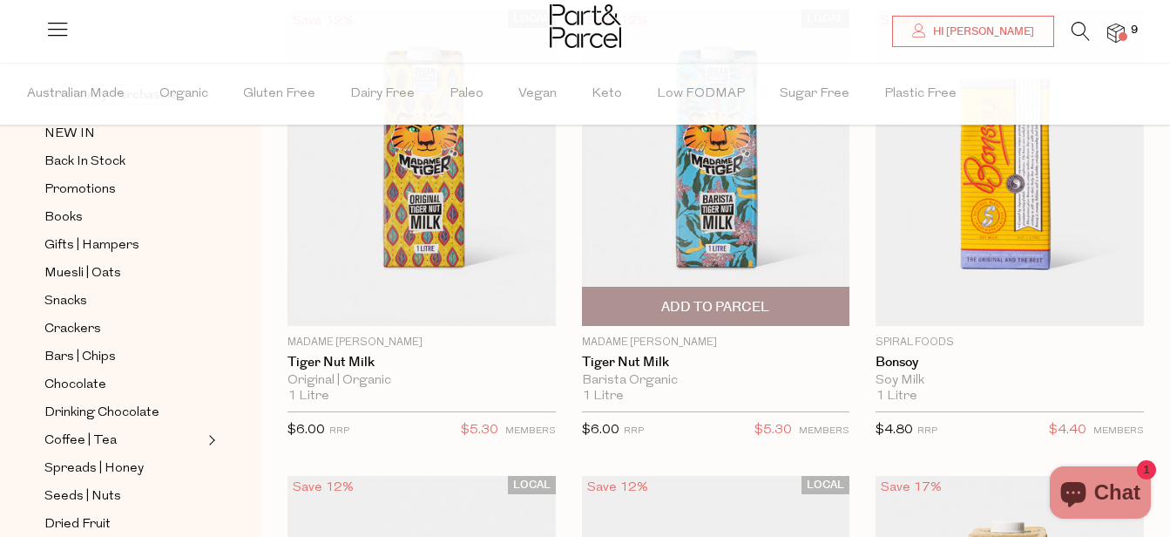
scroll to position [241, 0]
click at [726, 302] on span "Add To Parcel" at bounding box center [715, 306] width 108 height 18
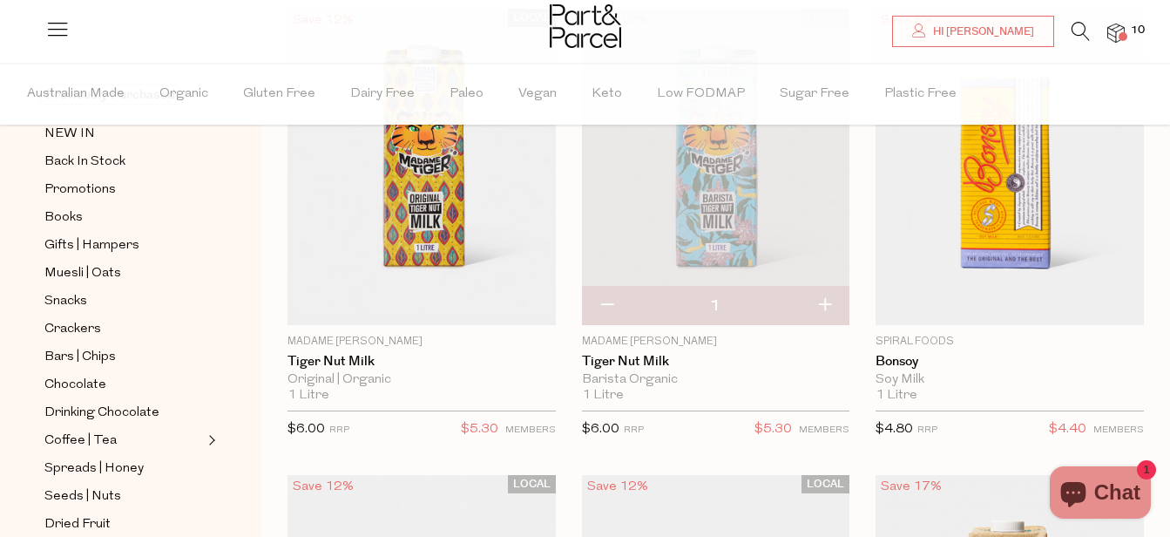
click at [823, 309] on button "button" at bounding box center [825, 306] width 50 height 38
type input "2"
click at [823, 309] on button "button" at bounding box center [825, 306] width 50 height 38
type input "3"
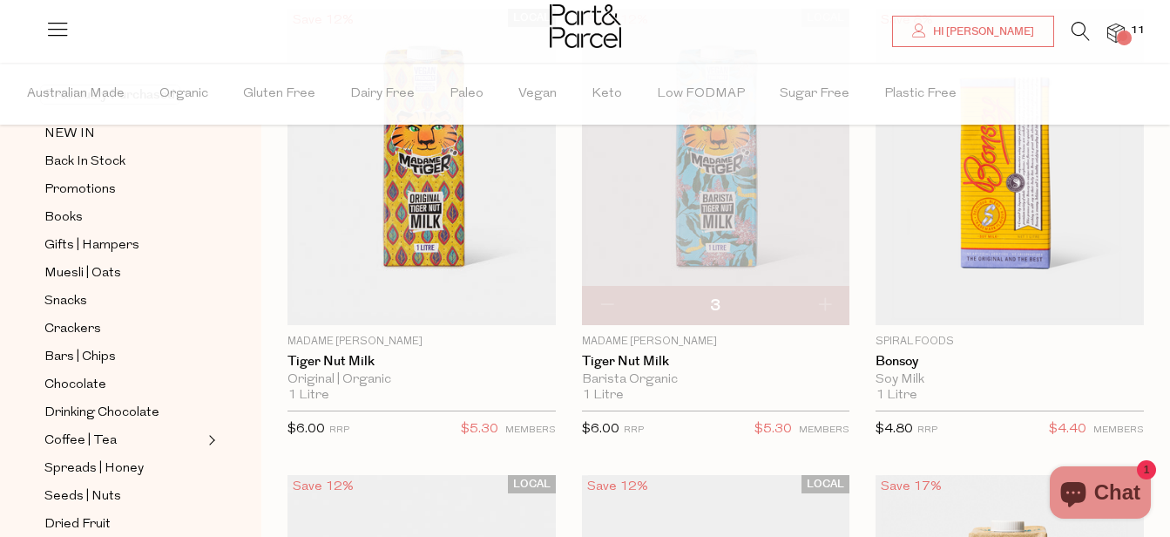
click at [823, 309] on button "button" at bounding box center [825, 306] width 50 height 38
type input "4"
click at [823, 309] on button "button" at bounding box center [825, 306] width 50 height 38
type input "5"
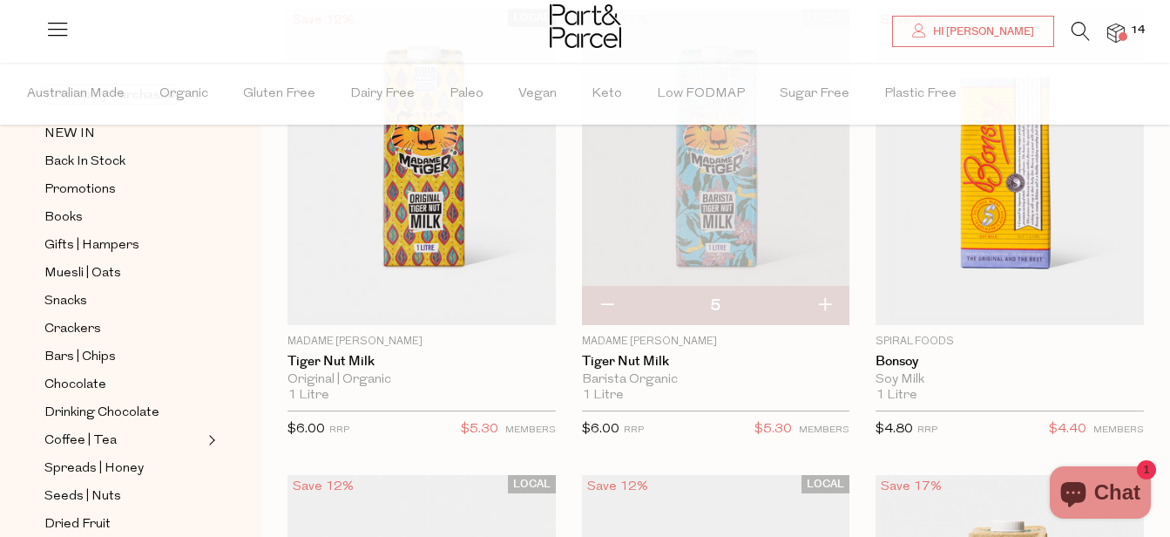
click at [823, 309] on button "button" at bounding box center [825, 306] width 50 height 38
type input "6"
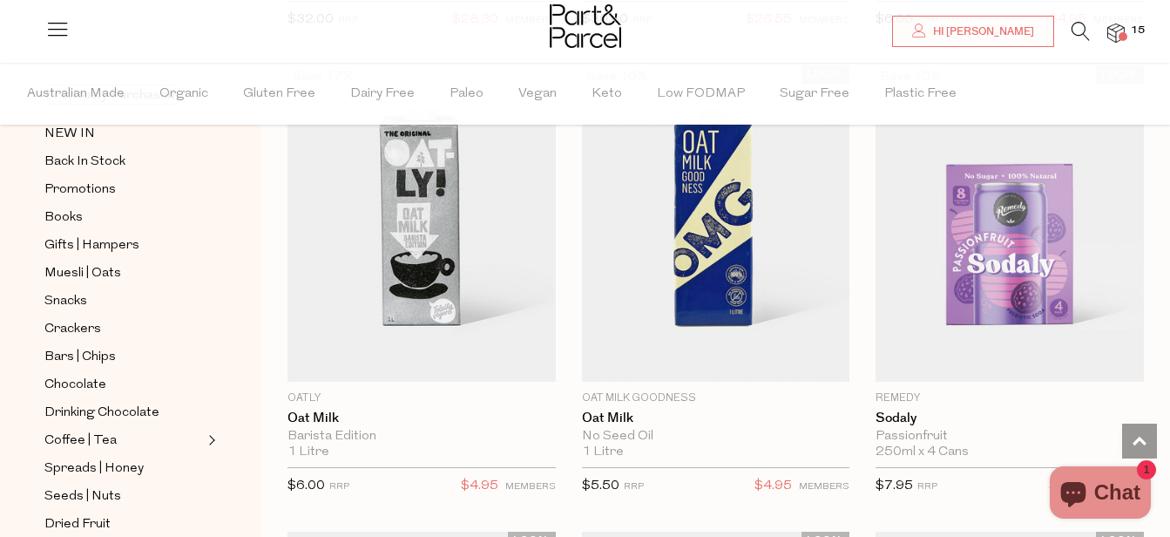
scroll to position [1149, 0]
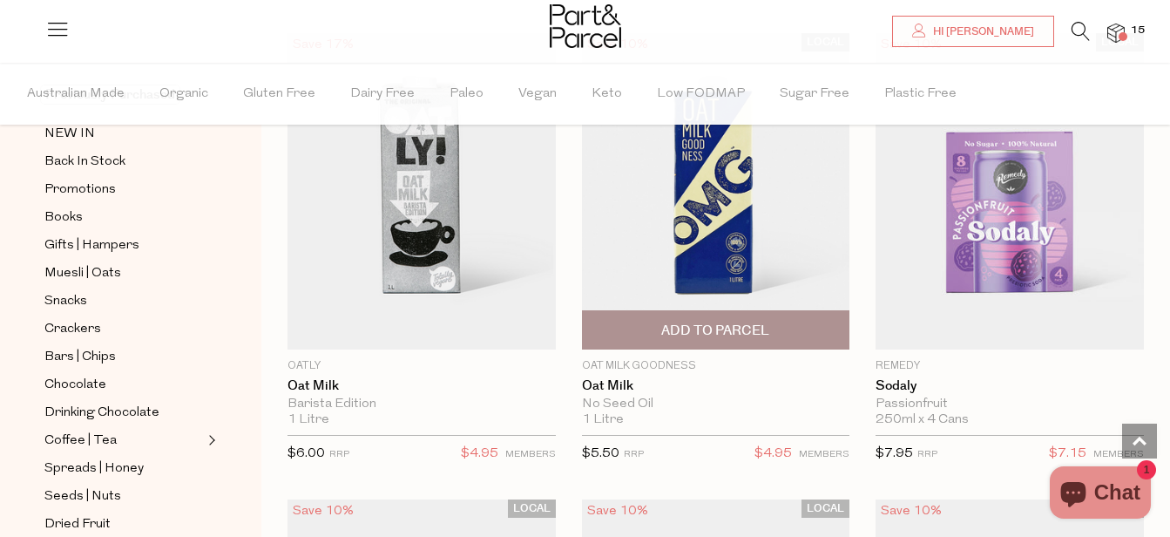
click at [798, 333] on span "Add To Parcel" at bounding box center [716, 329] width 258 height 37
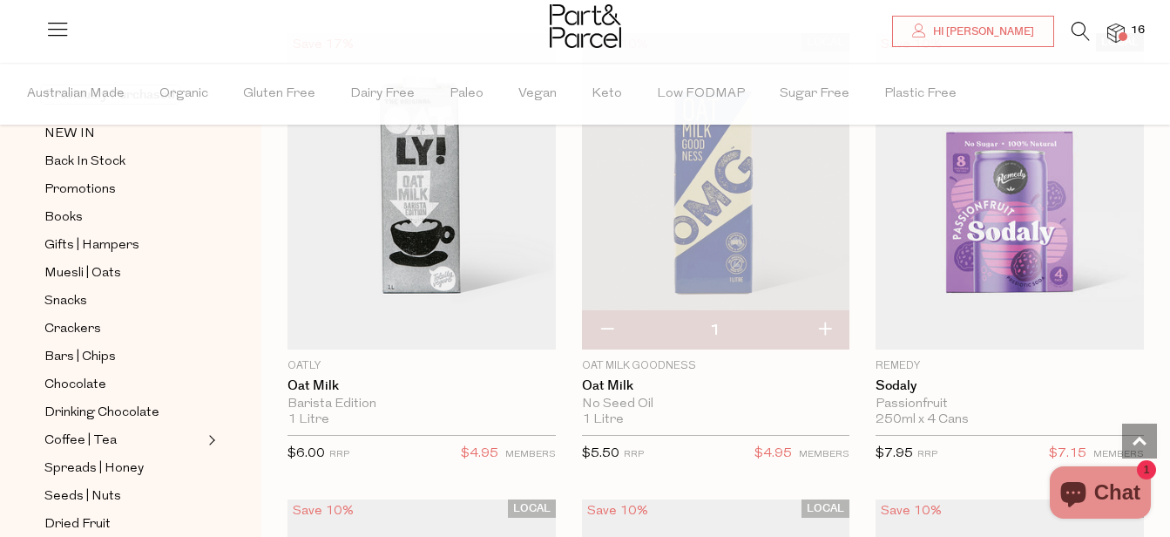
click at [826, 332] on button "button" at bounding box center [825, 330] width 50 height 38
type input "2"
click at [826, 332] on button "button" at bounding box center [825, 330] width 50 height 38
type input "3"
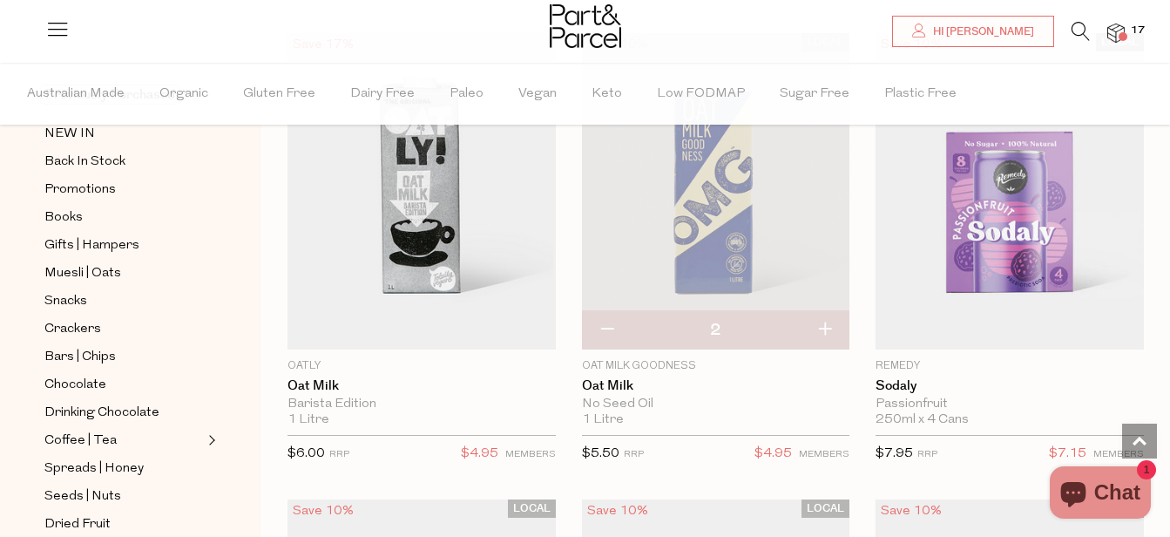
type input "3"
click at [826, 332] on button "button" at bounding box center [825, 330] width 50 height 38
type input "4"
click at [826, 332] on button "button" at bounding box center [825, 330] width 50 height 38
type input "5"
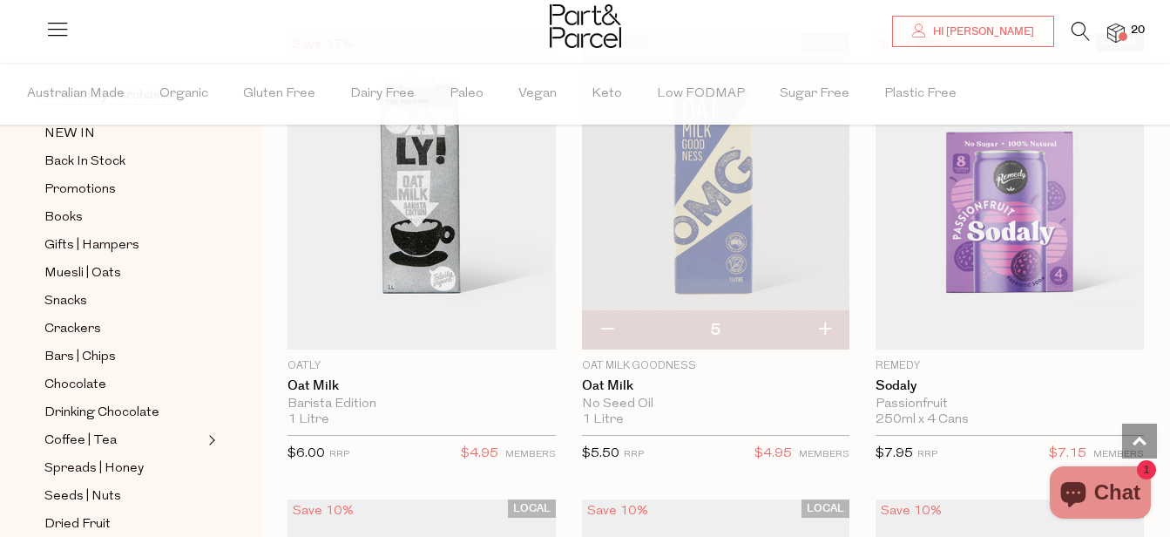
click at [826, 332] on button "button" at bounding box center [825, 330] width 50 height 38
type input "6"
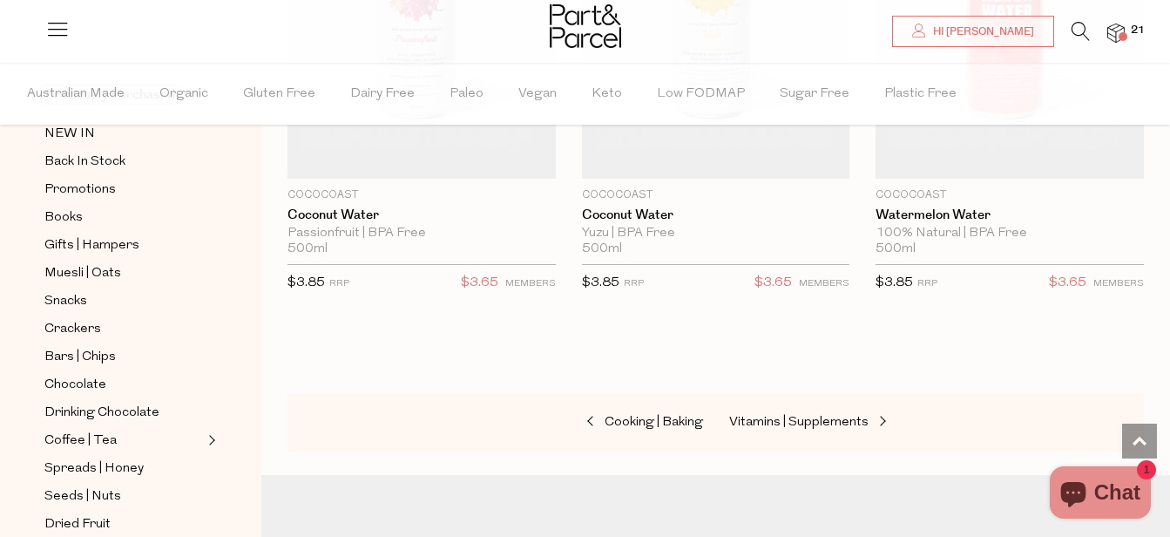
scroll to position [5263, 0]
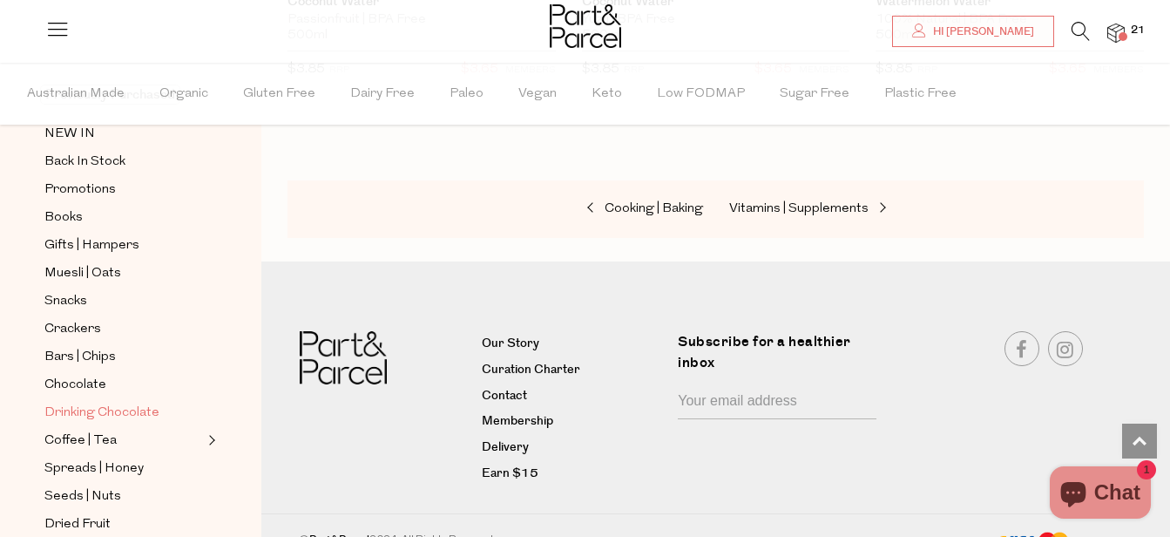
click at [134, 404] on span "Drinking Chocolate" at bounding box center [101, 413] width 115 height 21
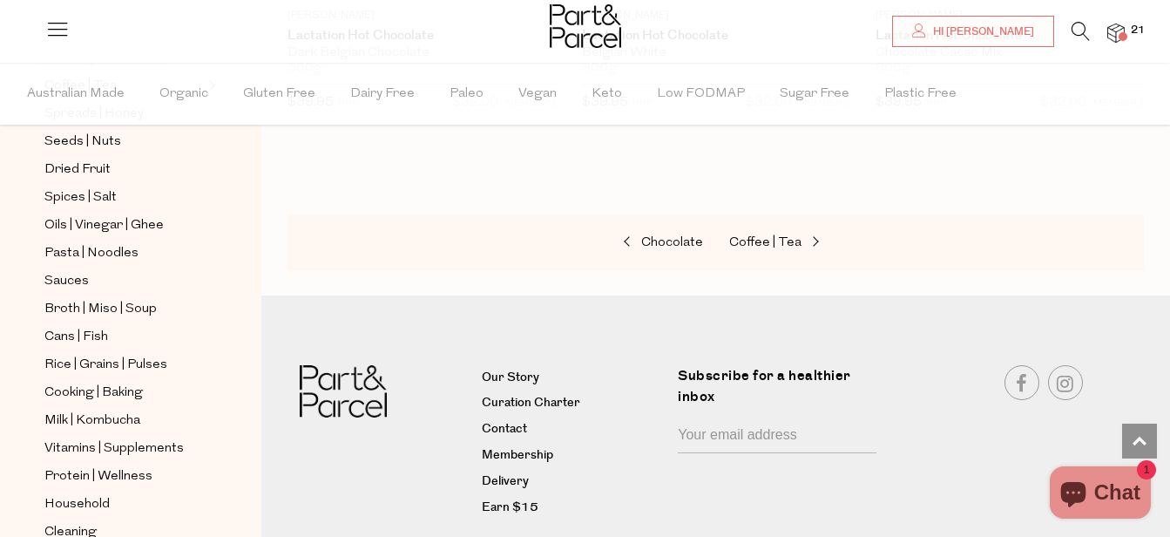
scroll to position [498, 0]
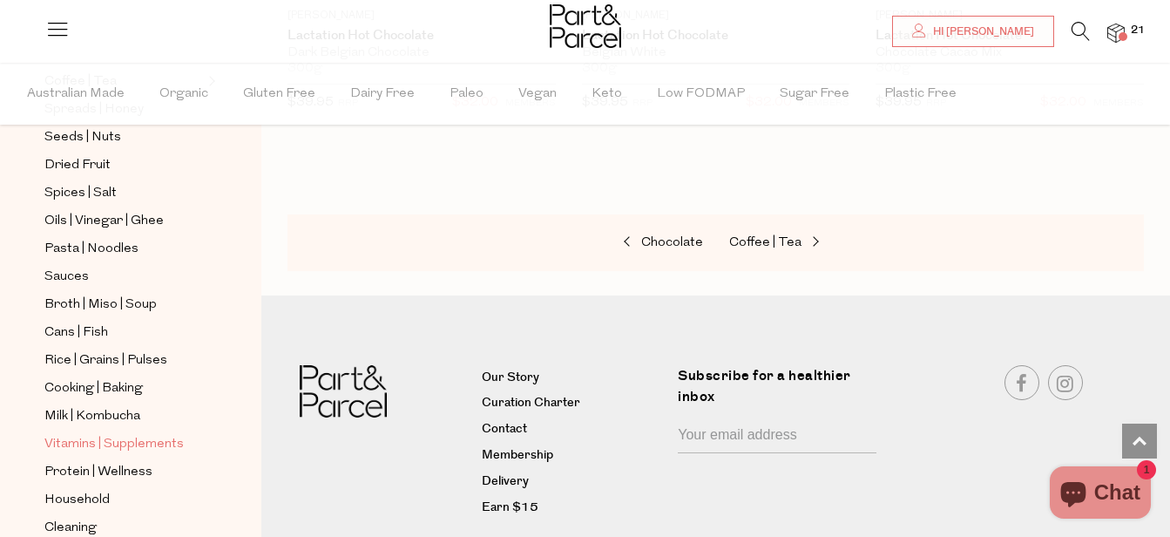
click at [153, 434] on span "Vitamins | Supplements" at bounding box center [113, 444] width 139 height 21
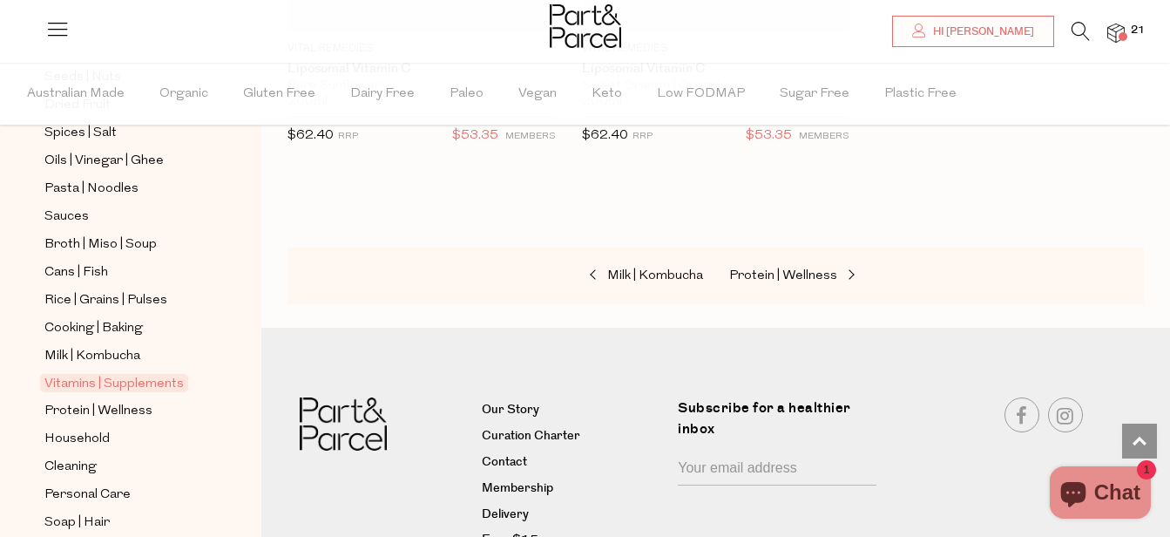
scroll to position [660, 0]
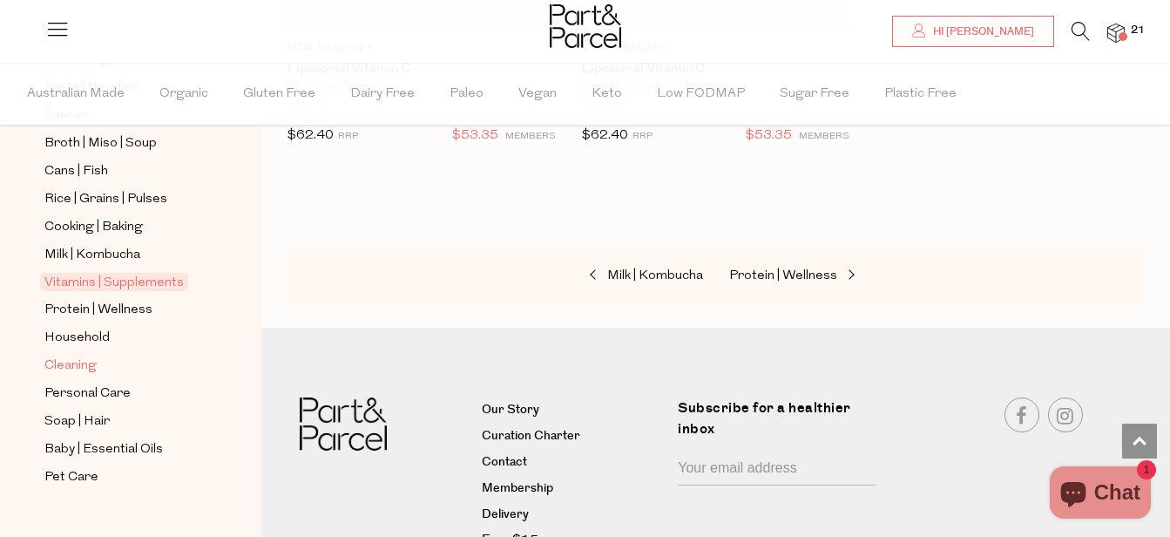
click at [64, 356] on span "Cleaning" at bounding box center [70, 366] width 52 height 21
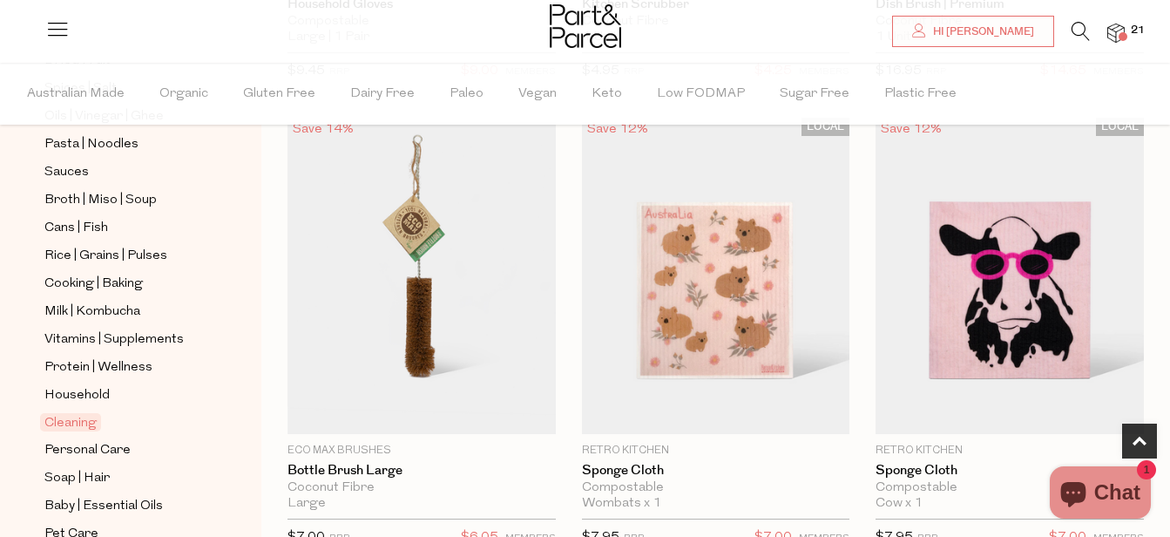
scroll to position [660, 0]
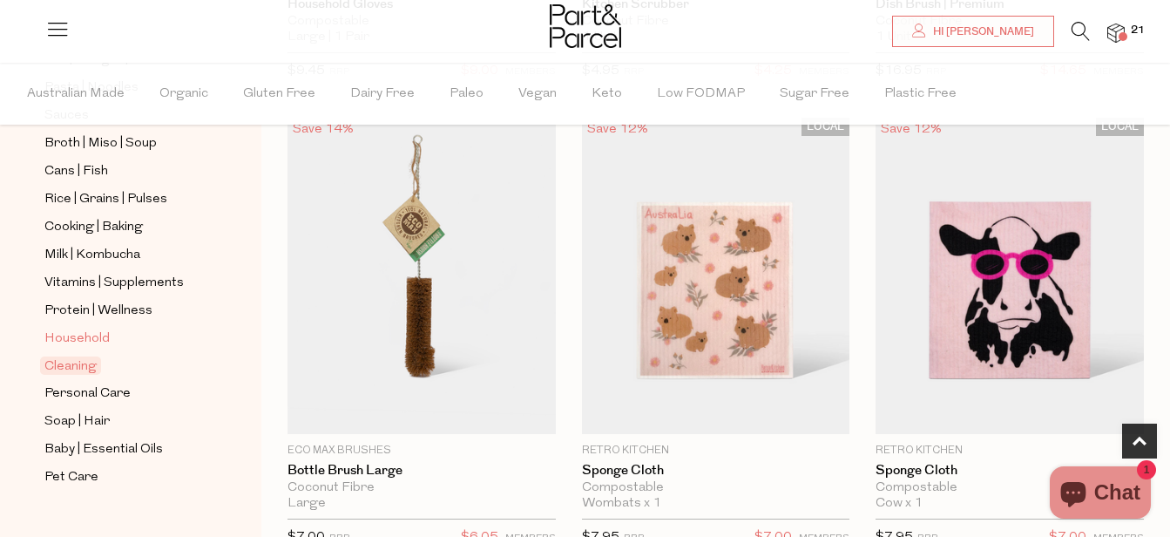
click at [87, 329] on span "Household" at bounding box center [76, 339] width 65 height 21
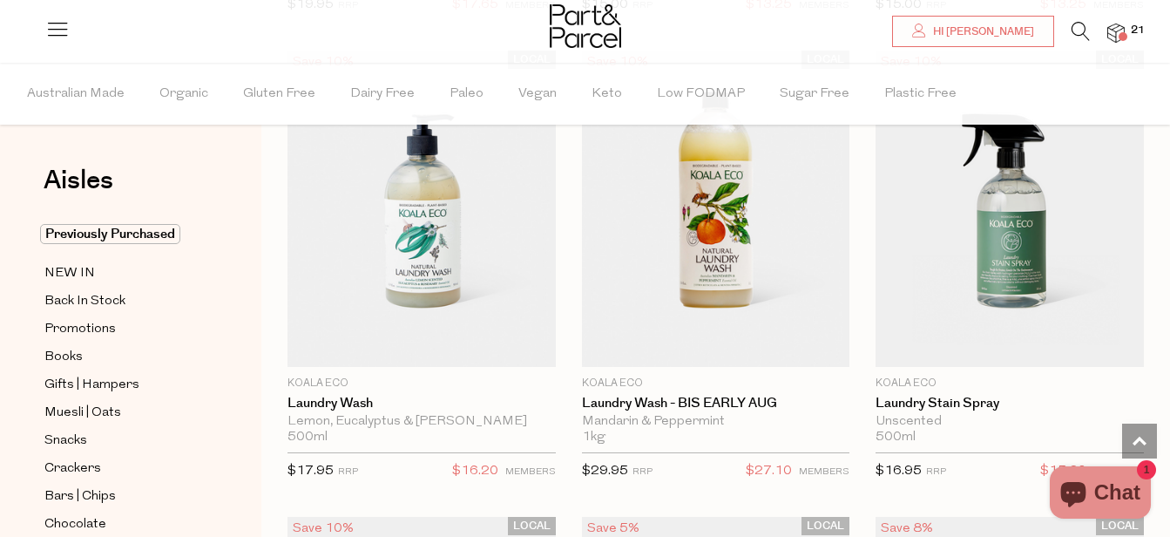
scroll to position [6704, 0]
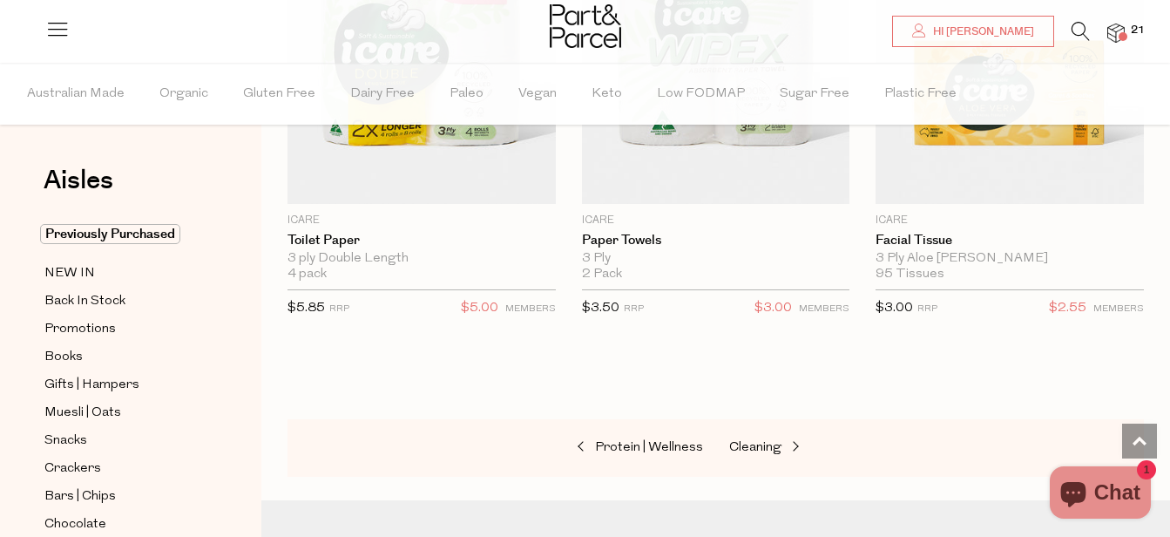
scroll to position [12700, 0]
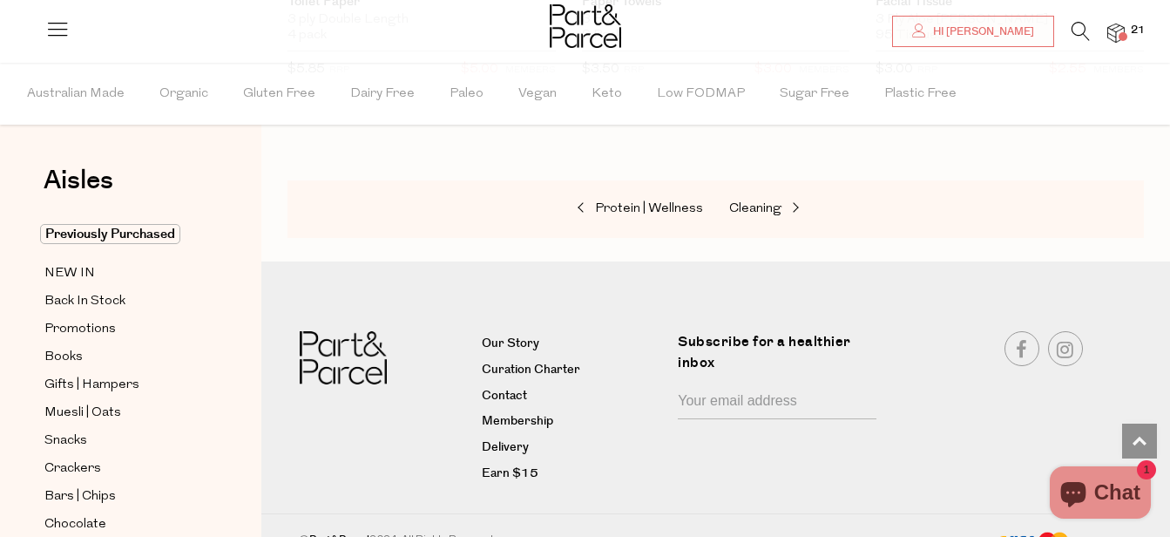
click at [1068, 26] on li at bounding box center [1072, 35] width 36 height 27
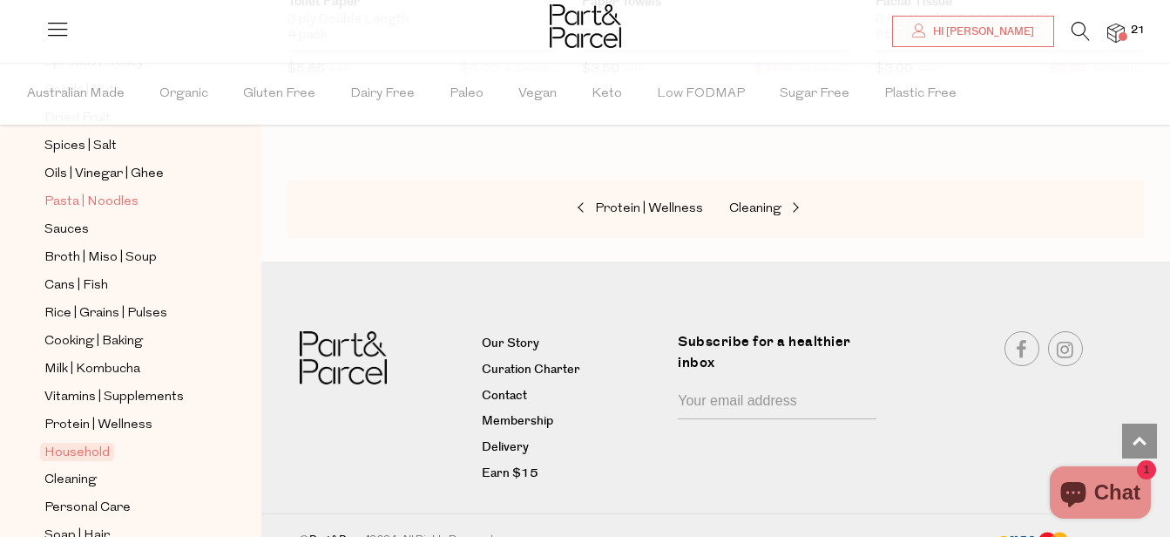
scroll to position [546, 0]
click at [67, 469] on span "Cleaning" at bounding box center [70, 479] width 52 height 21
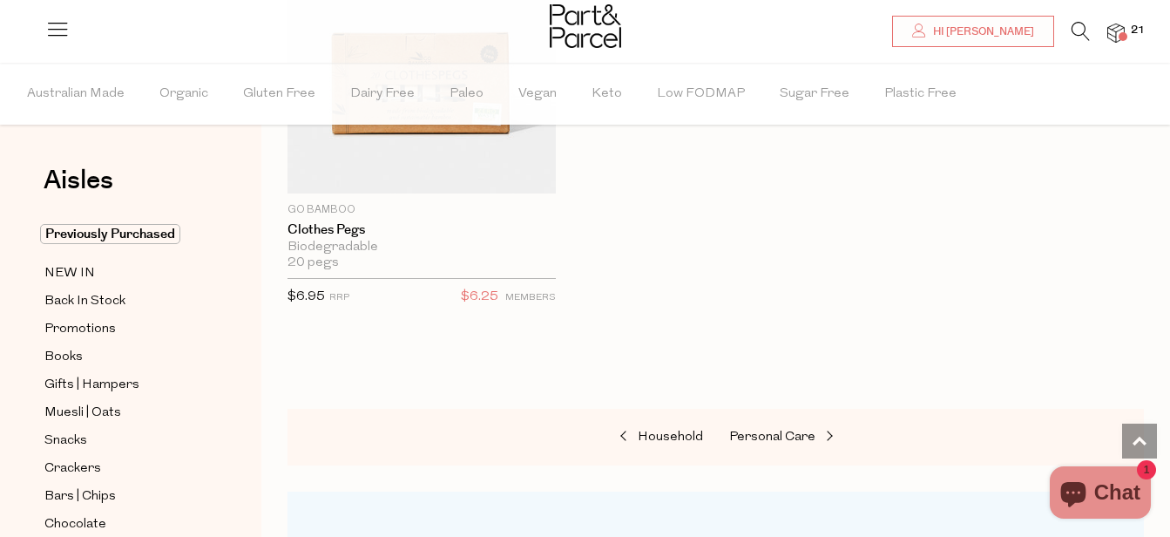
scroll to position [2345, 0]
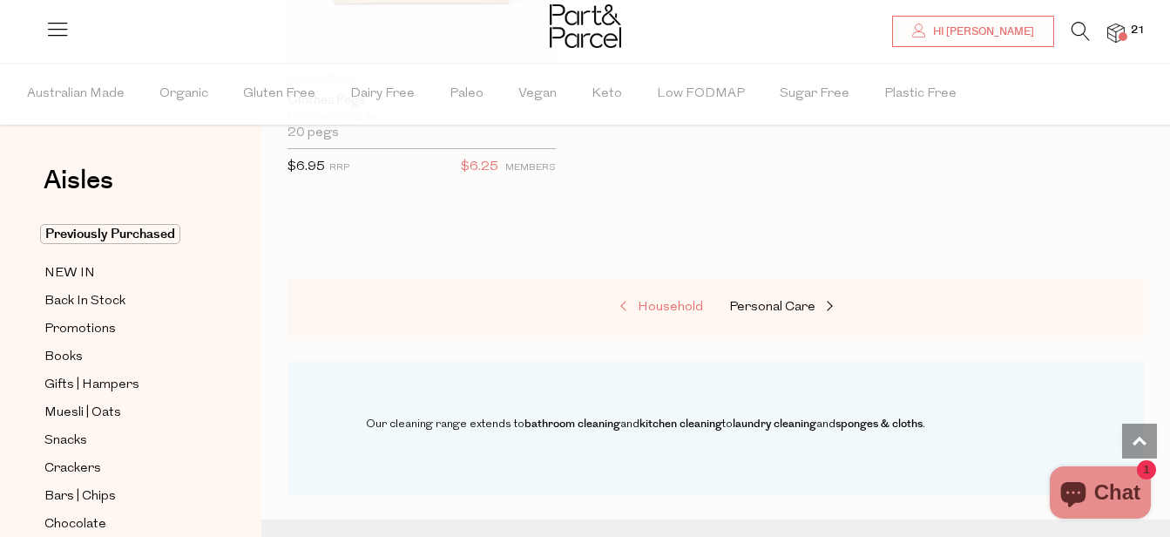
click at [657, 301] on span "Household" at bounding box center [670, 307] width 65 height 13
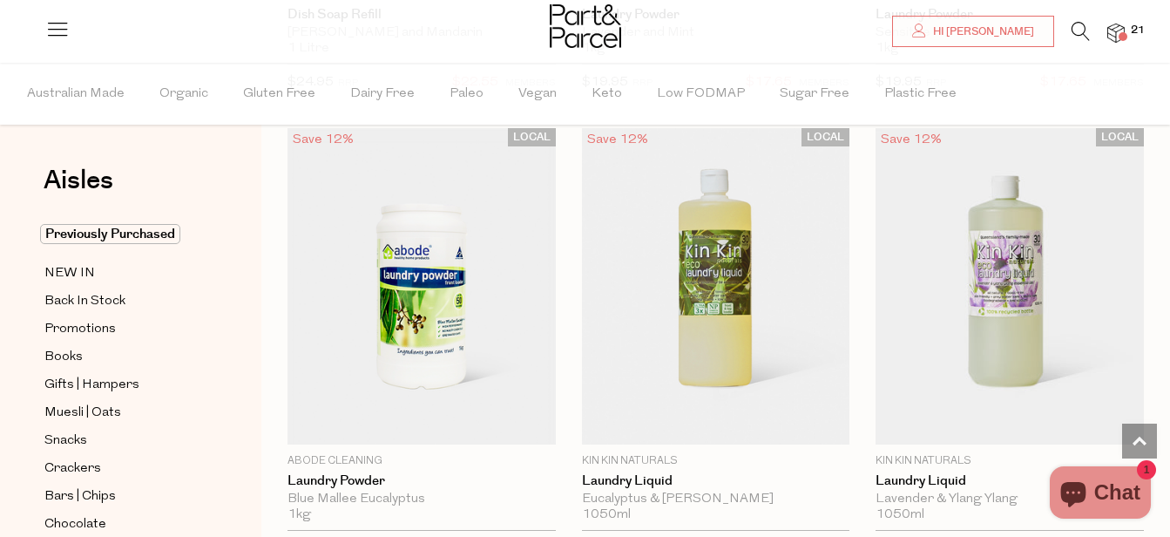
scroll to position [6161, 0]
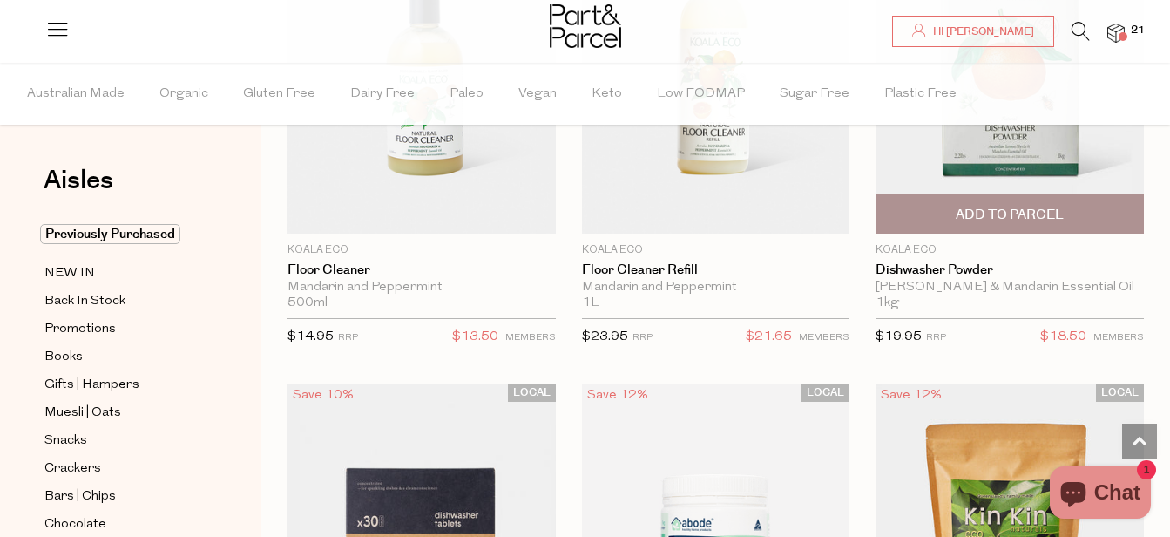
scroll to position [4038, 0]
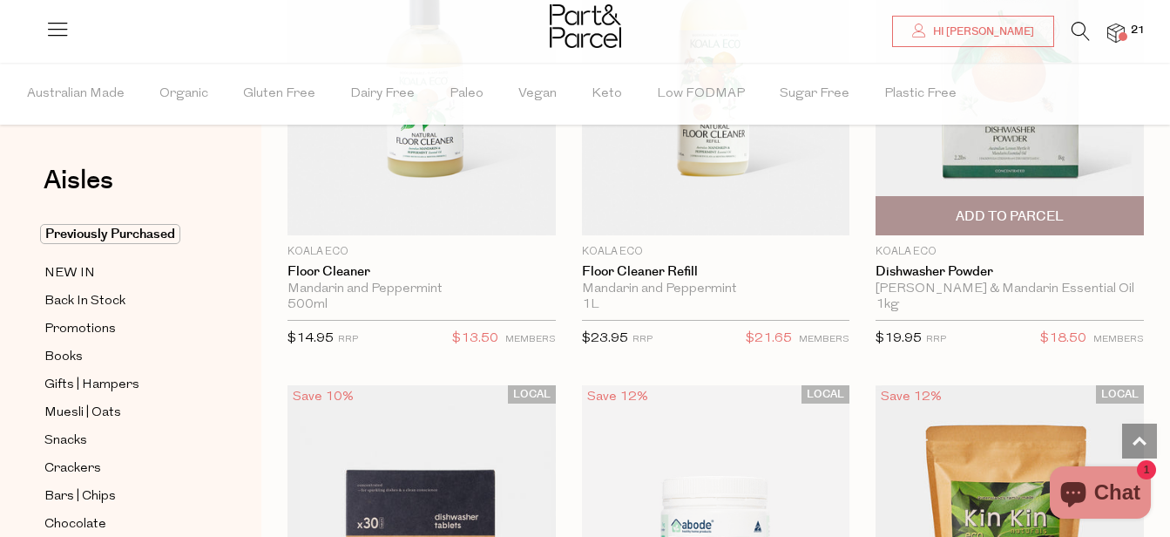
click at [996, 207] on span "Add To Parcel" at bounding box center [1010, 216] width 108 height 18
